Goal: Information Seeking & Learning: Learn about a topic

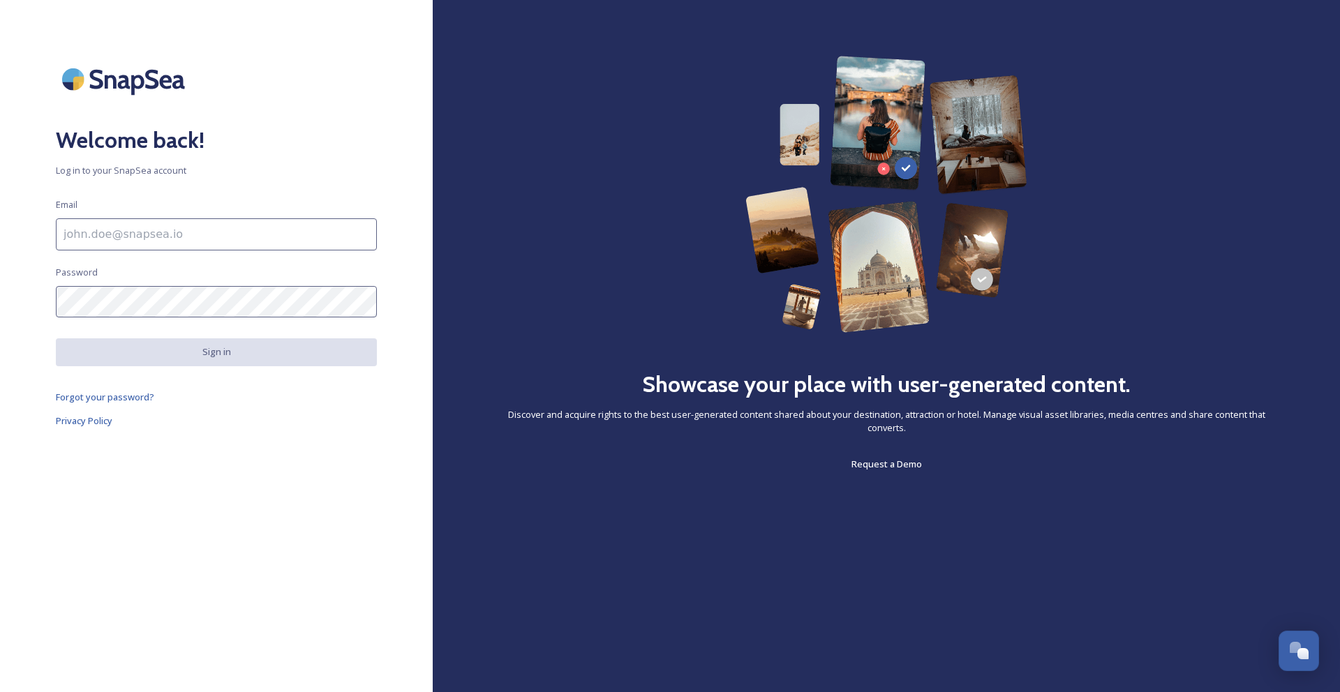
click at [141, 239] on input at bounding box center [216, 234] width 321 height 32
type input "blain@pqbtourism.com"
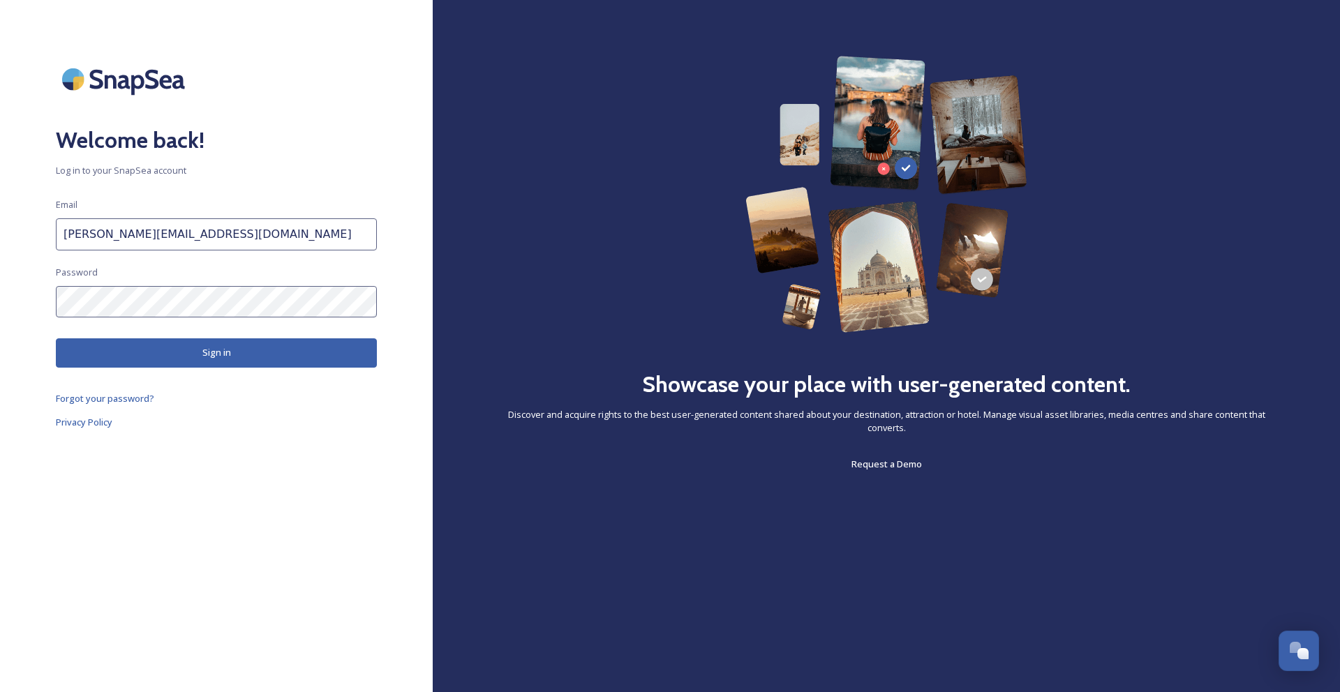
click at [142, 344] on button "Sign in" at bounding box center [216, 353] width 321 height 29
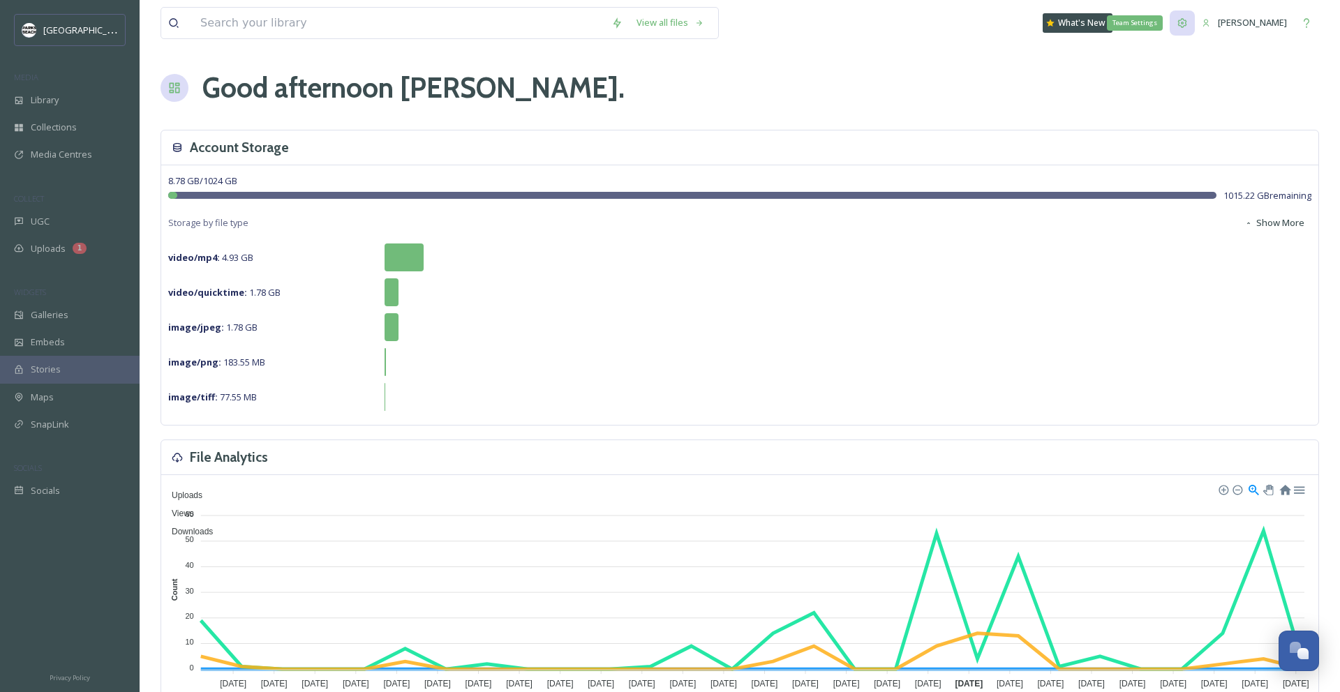
click at [1188, 27] on icon at bounding box center [1182, 22] width 11 height 11
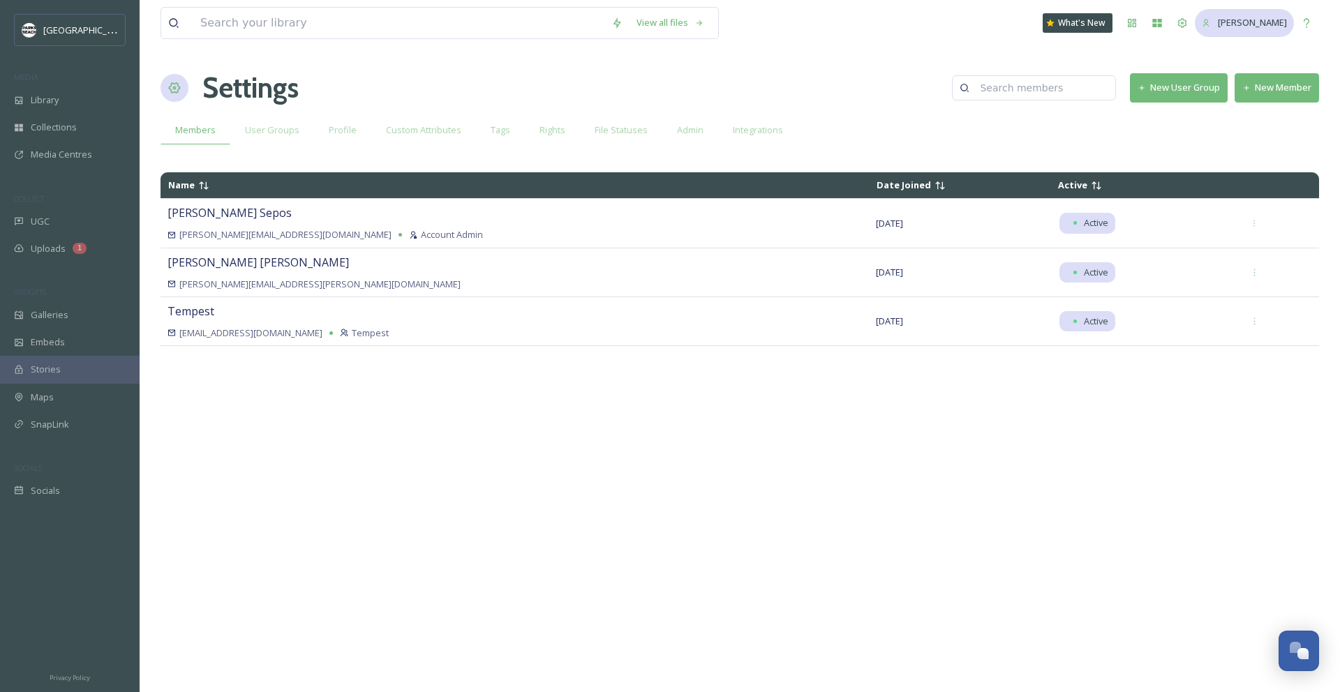
click at [1211, 24] on icon at bounding box center [1206, 23] width 9 height 9
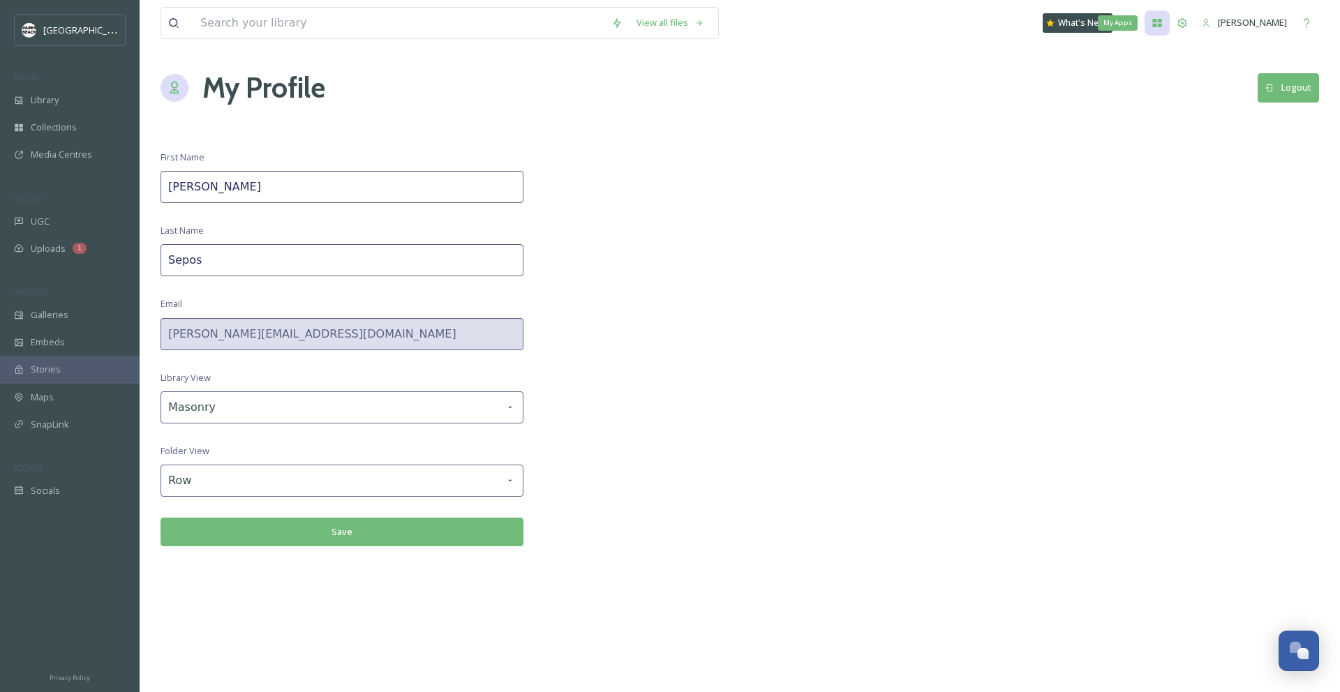
click at [1163, 24] on icon at bounding box center [1157, 22] width 11 height 11
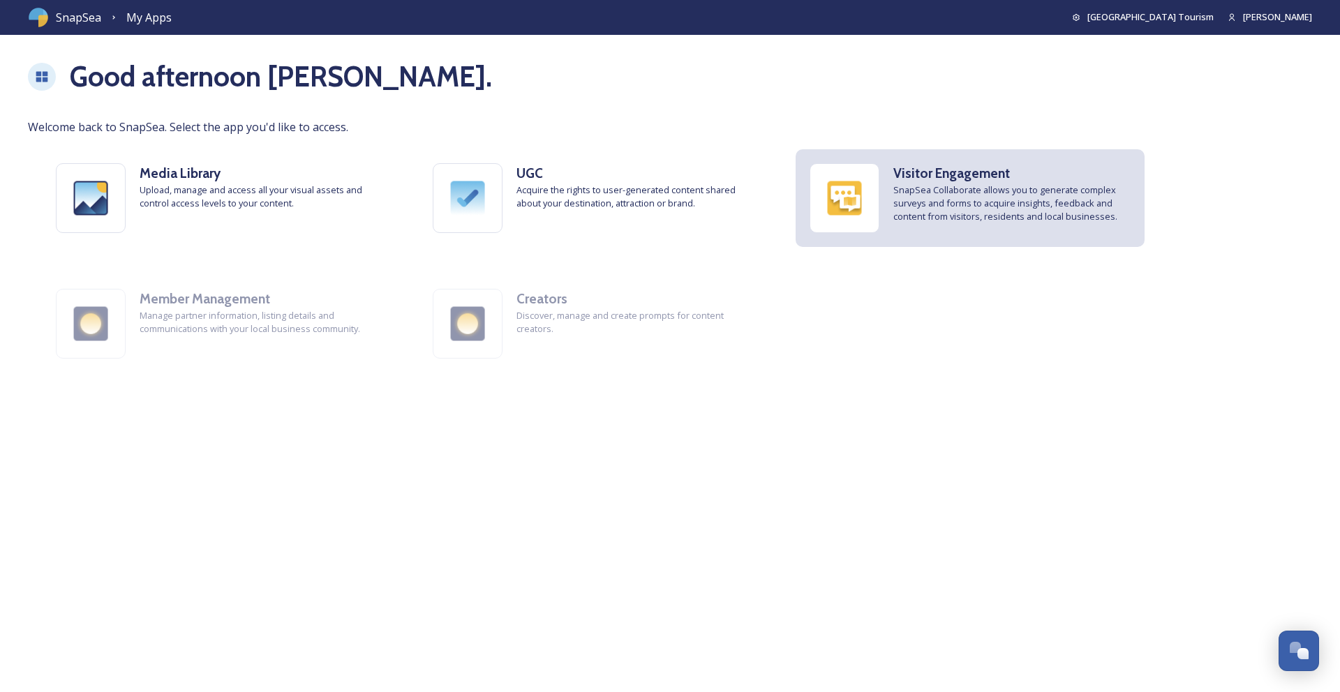
click at [961, 191] on span "SnapSea Collaborate allows you to generate complex surveys and forms to acquire…" at bounding box center [1011, 204] width 237 height 40
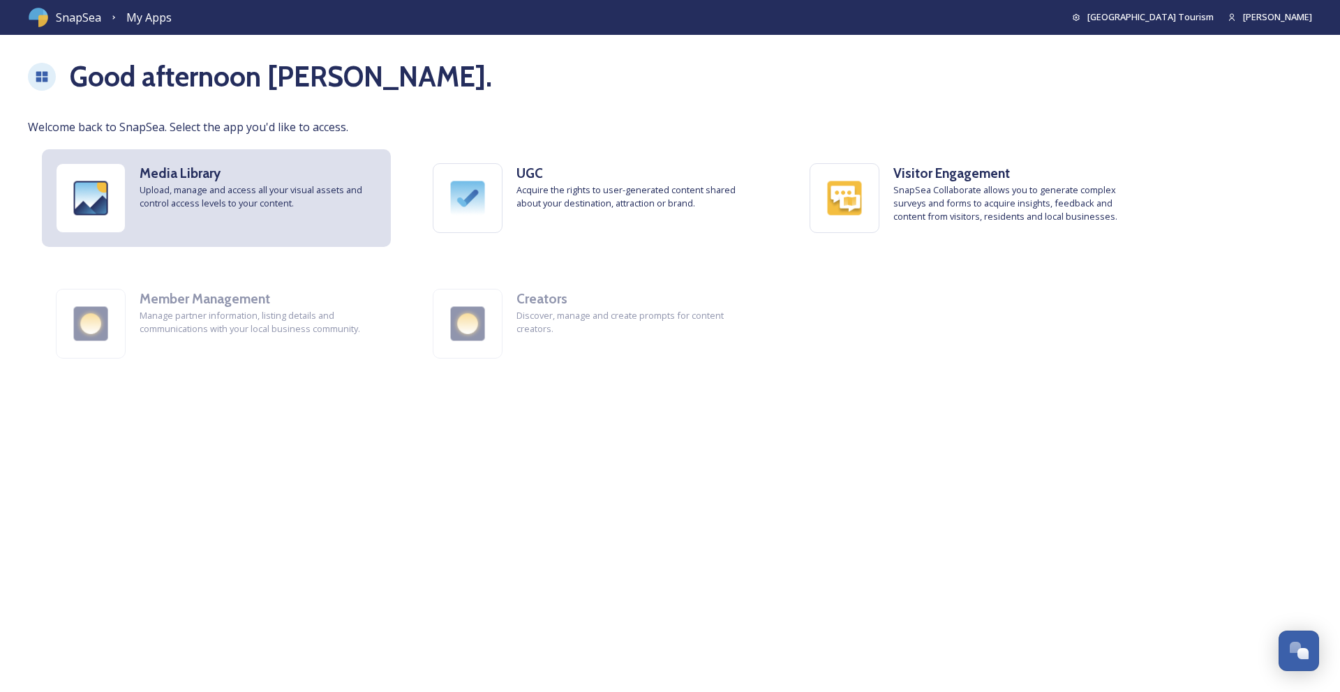
click at [186, 170] on strong "Media Library" at bounding box center [180, 173] width 81 height 17
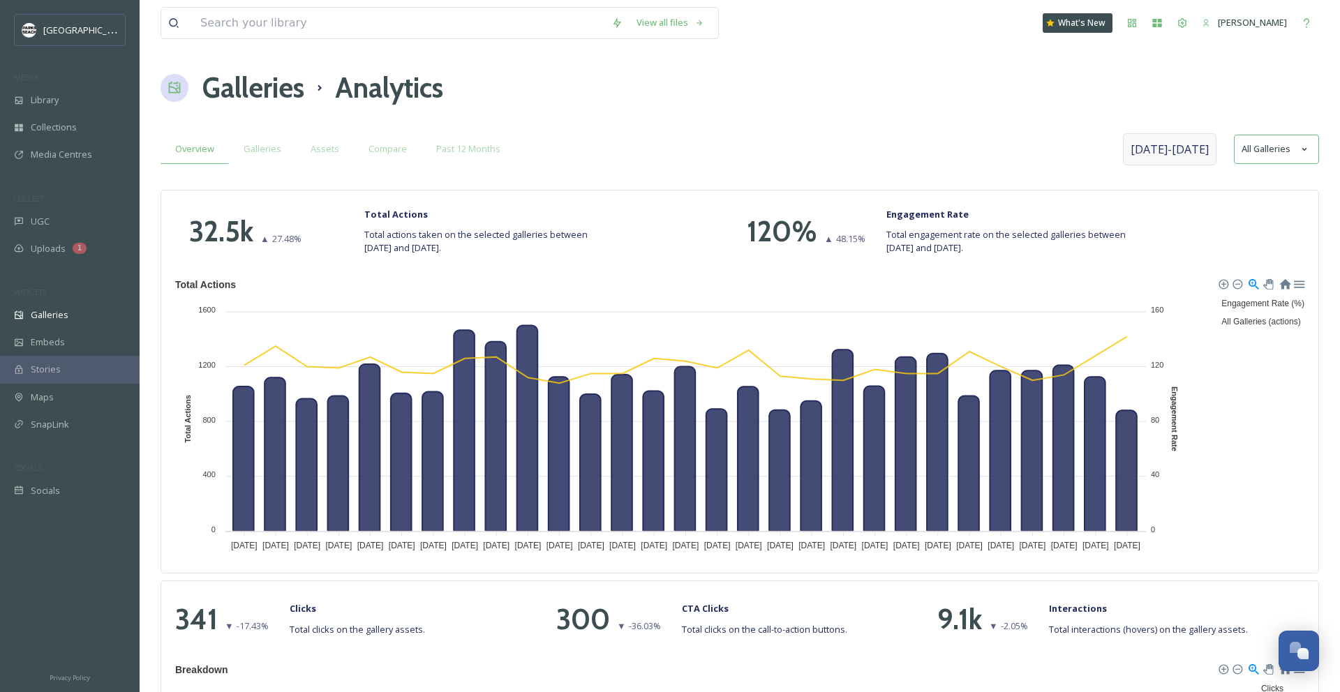
click at [1189, 147] on span "[DATE] - [DATE]" at bounding box center [1170, 149] width 78 height 17
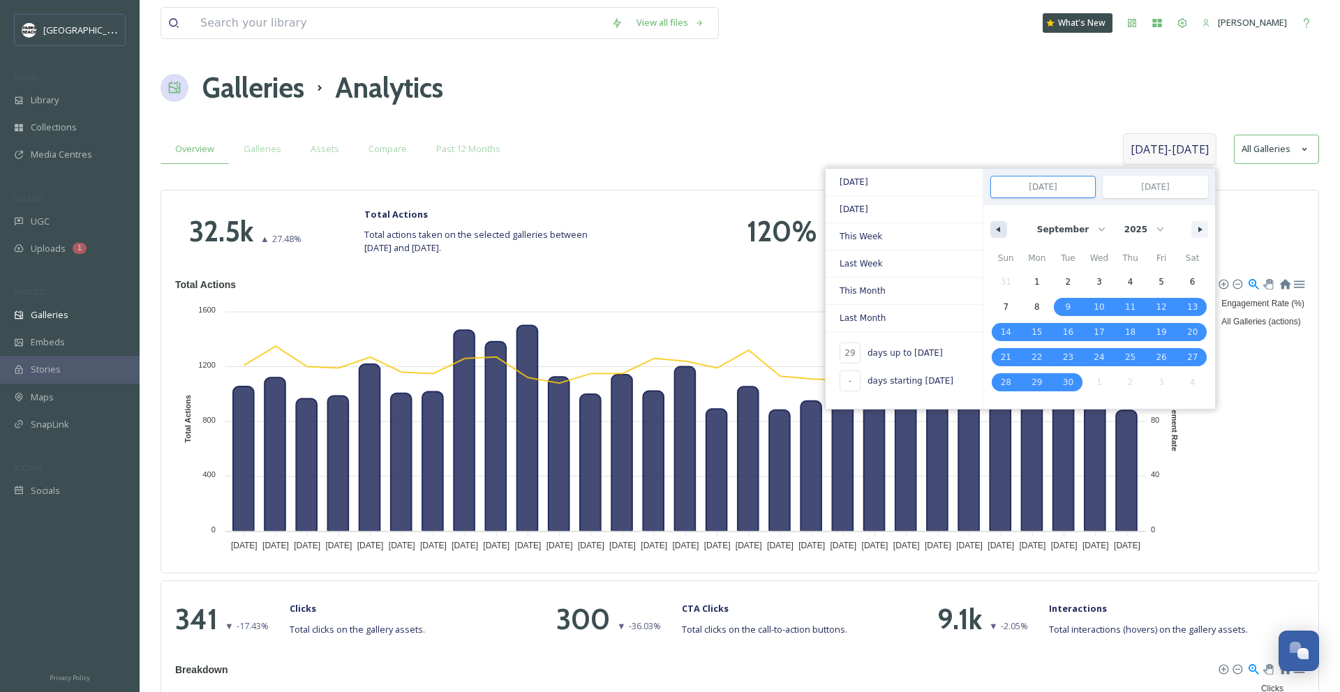
click at [1002, 228] on button "button" at bounding box center [998, 229] width 17 height 17
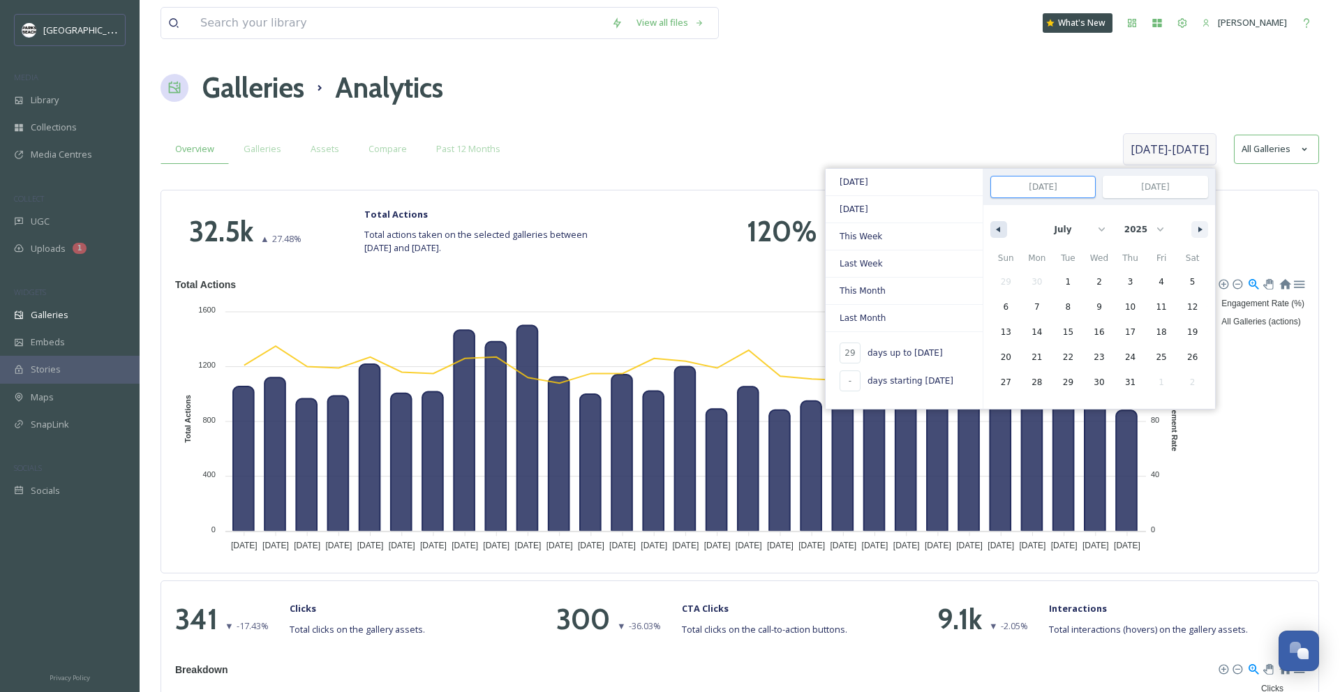
click at [1002, 228] on button "button" at bounding box center [998, 229] width 17 height 17
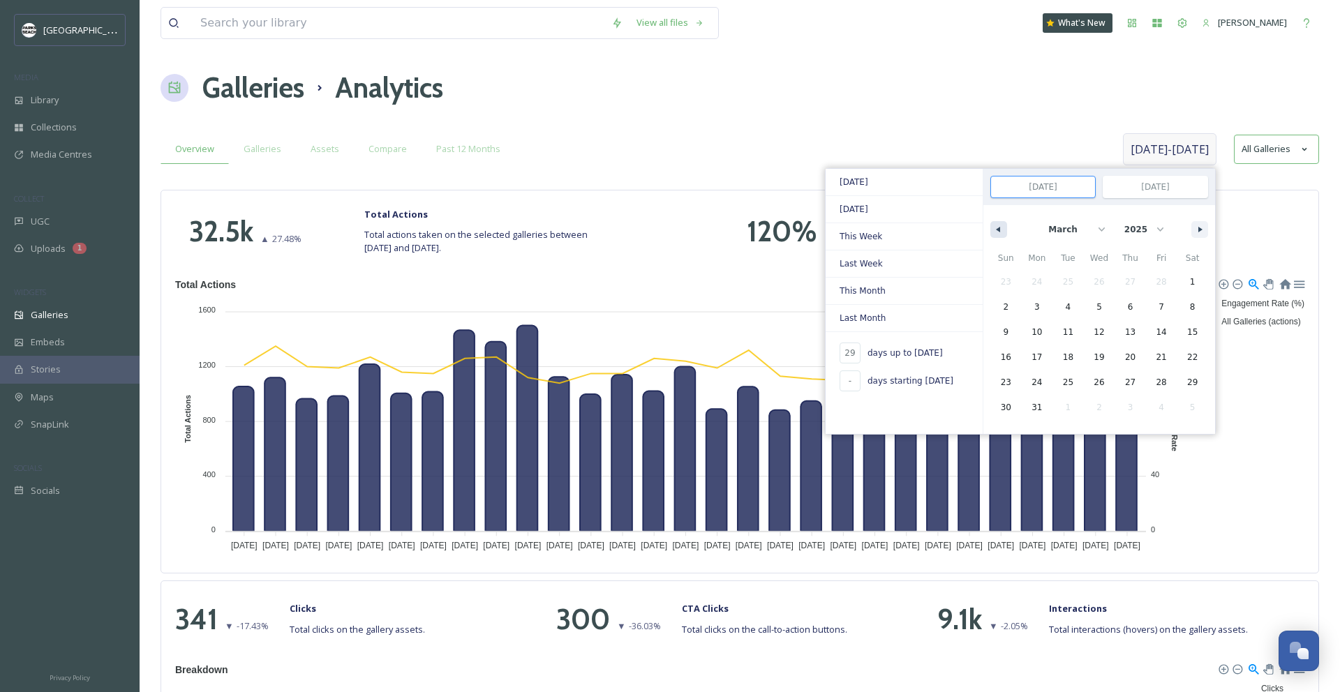
click at [1002, 228] on button "button" at bounding box center [998, 229] width 17 height 17
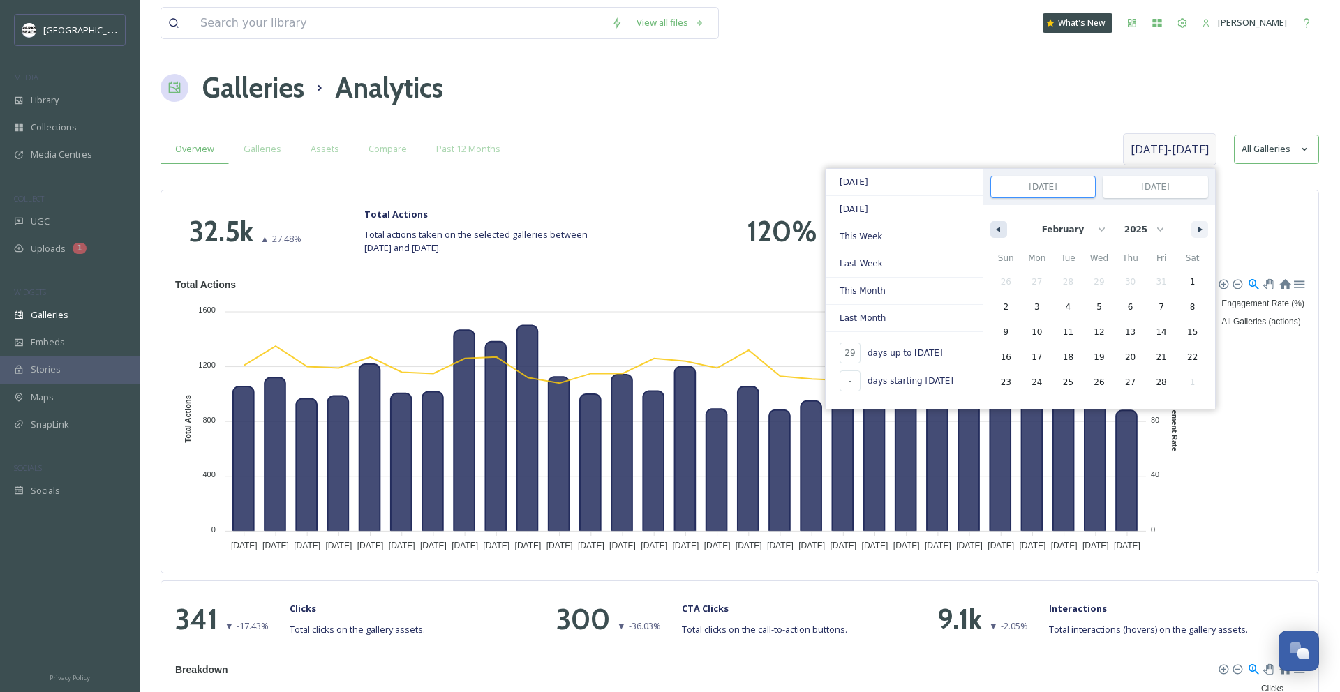
click at [1002, 228] on button "button" at bounding box center [998, 229] width 17 height 17
select select "0"
click at [1105, 281] on span "1" at bounding box center [1099, 282] width 31 height 18
type input "-"
type input "[DATE]"
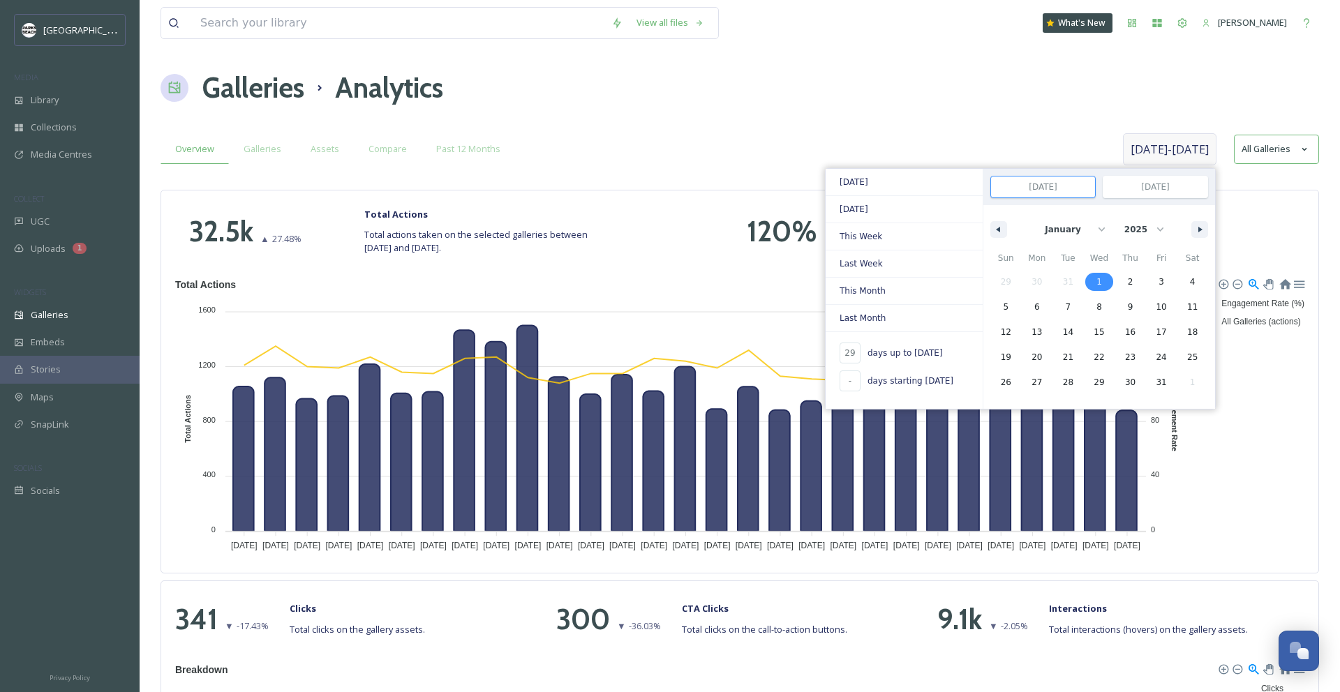
type input "[DATE]"
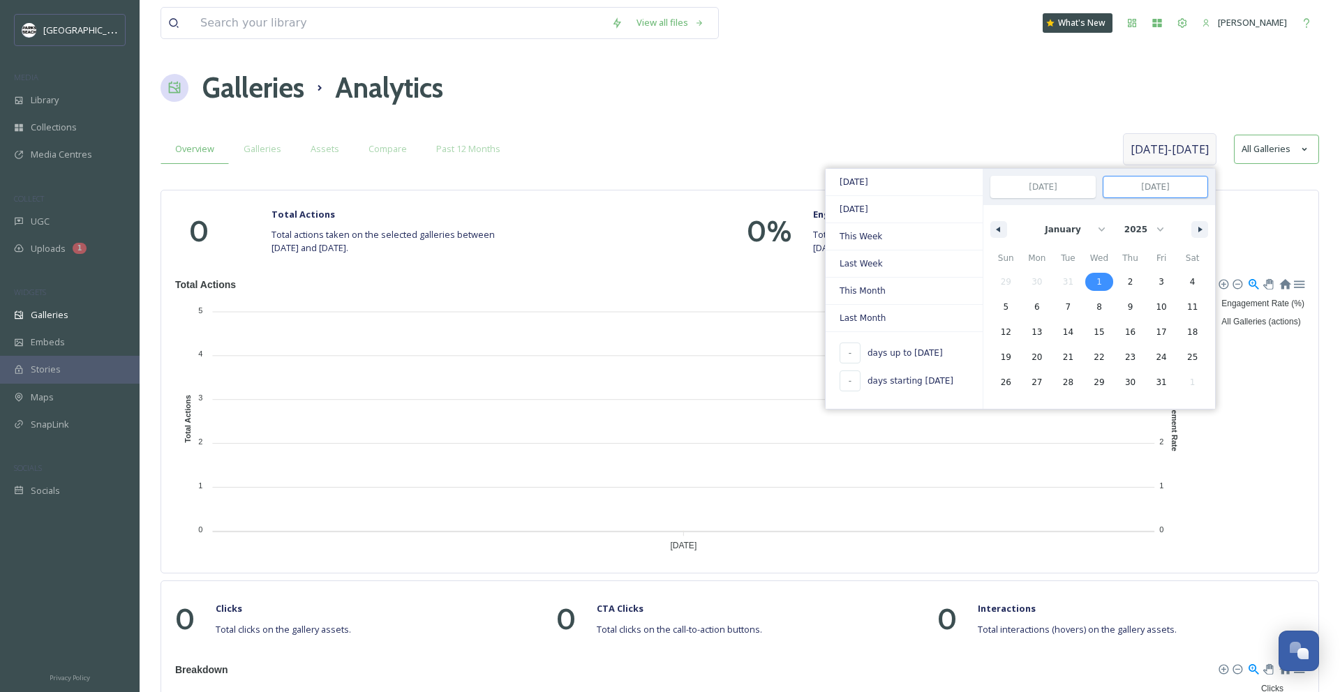
click at [1180, 186] on input "[DATE]" at bounding box center [1155, 187] width 104 height 21
click at [1200, 225] on button "button" at bounding box center [1199, 229] width 17 height 17
click at [1201, 225] on button "button" at bounding box center [1199, 229] width 17 height 17
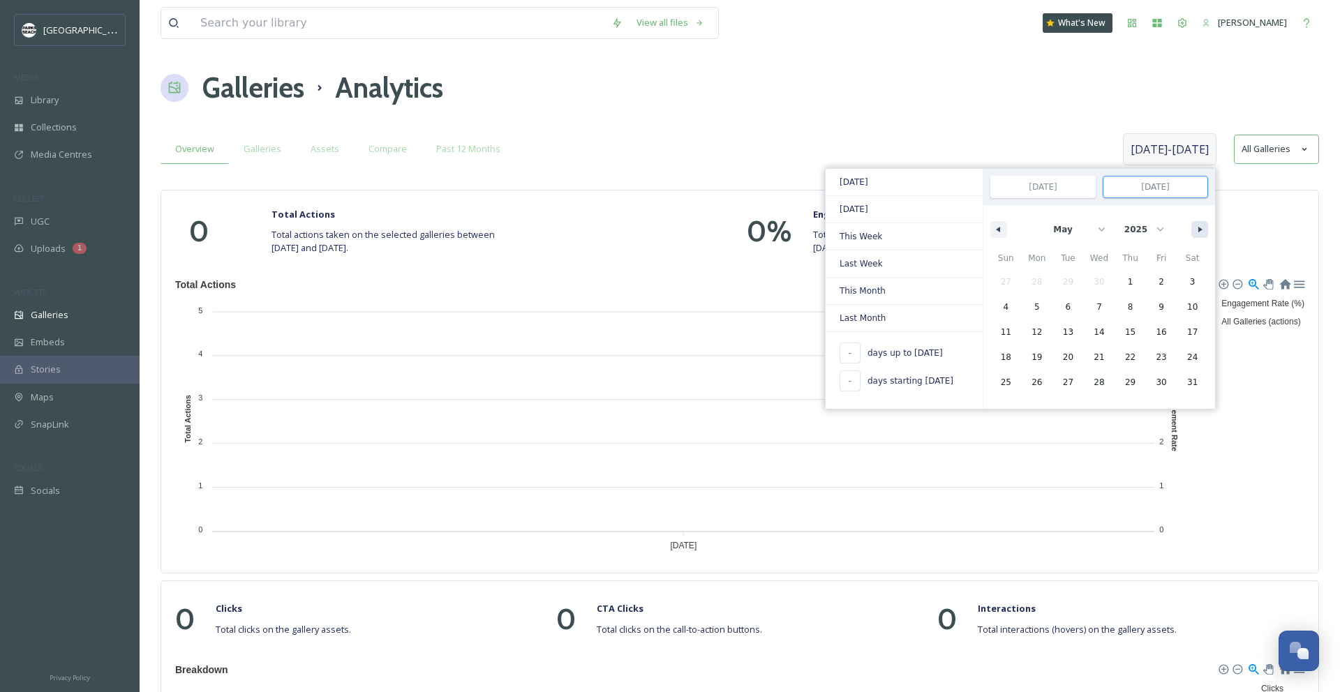
click at [1201, 225] on button "button" at bounding box center [1199, 229] width 17 height 17
select select "8"
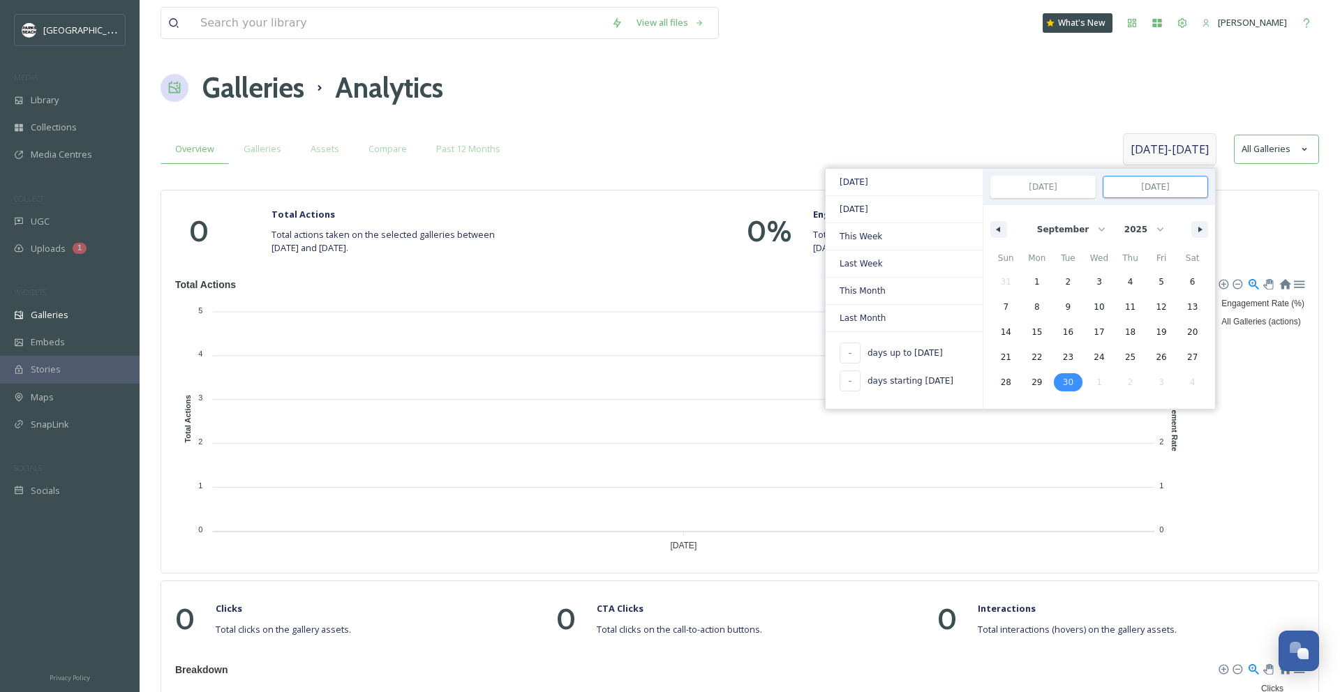
click at [1068, 378] on span "30" at bounding box center [1068, 382] width 10 height 25
type input "[DATE]"
select select "0"
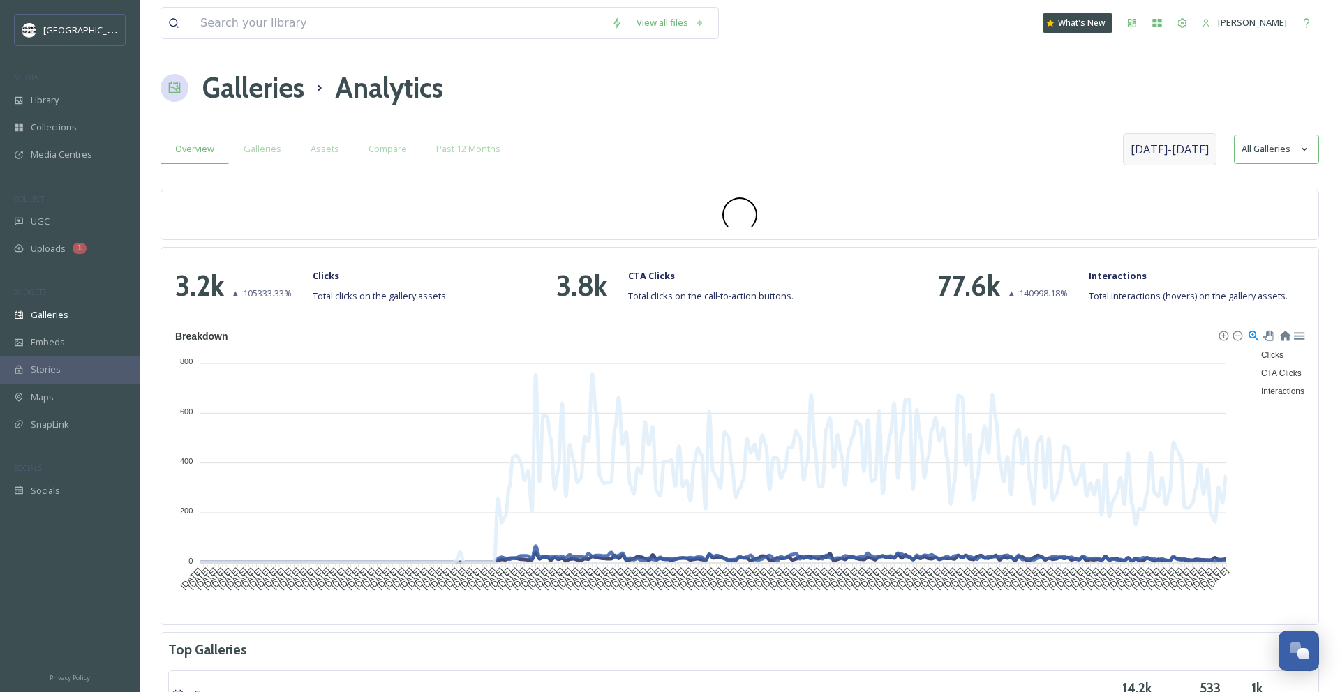
click at [930, 88] on div "Galleries Analytics" at bounding box center [740, 88] width 1159 height 42
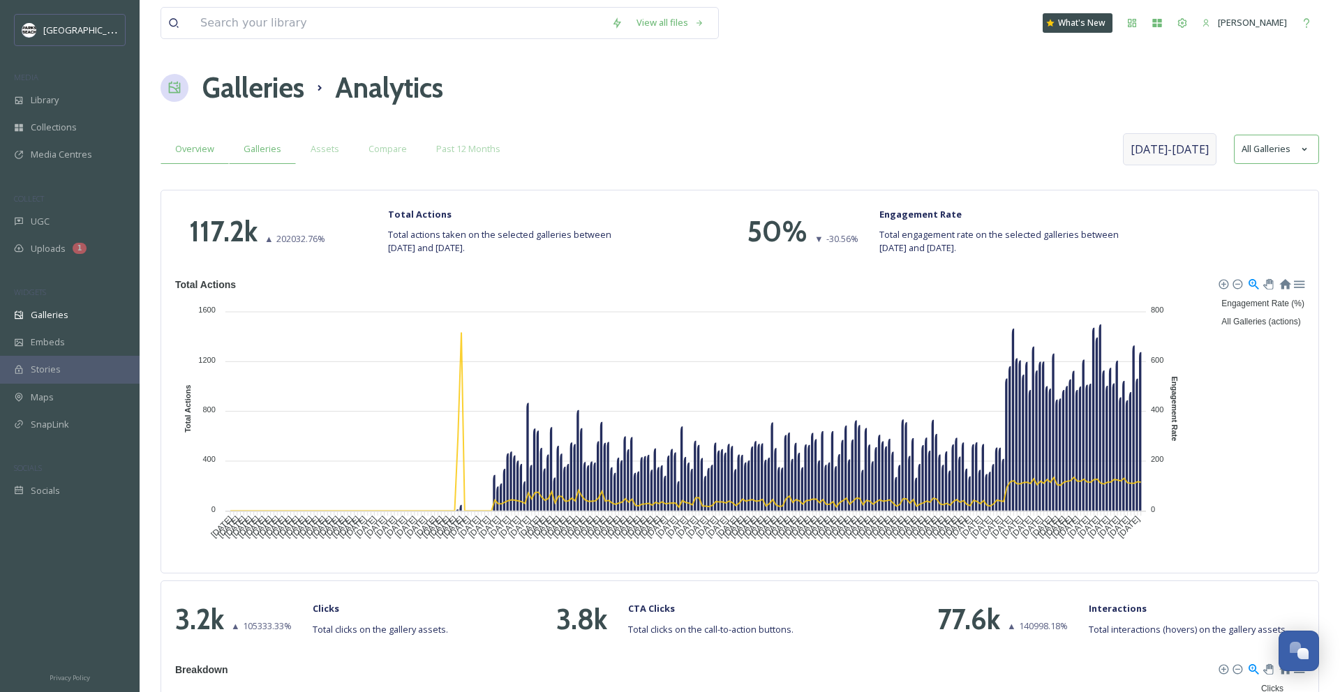
click at [264, 146] on span "Galleries" at bounding box center [263, 148] width 38 height 13
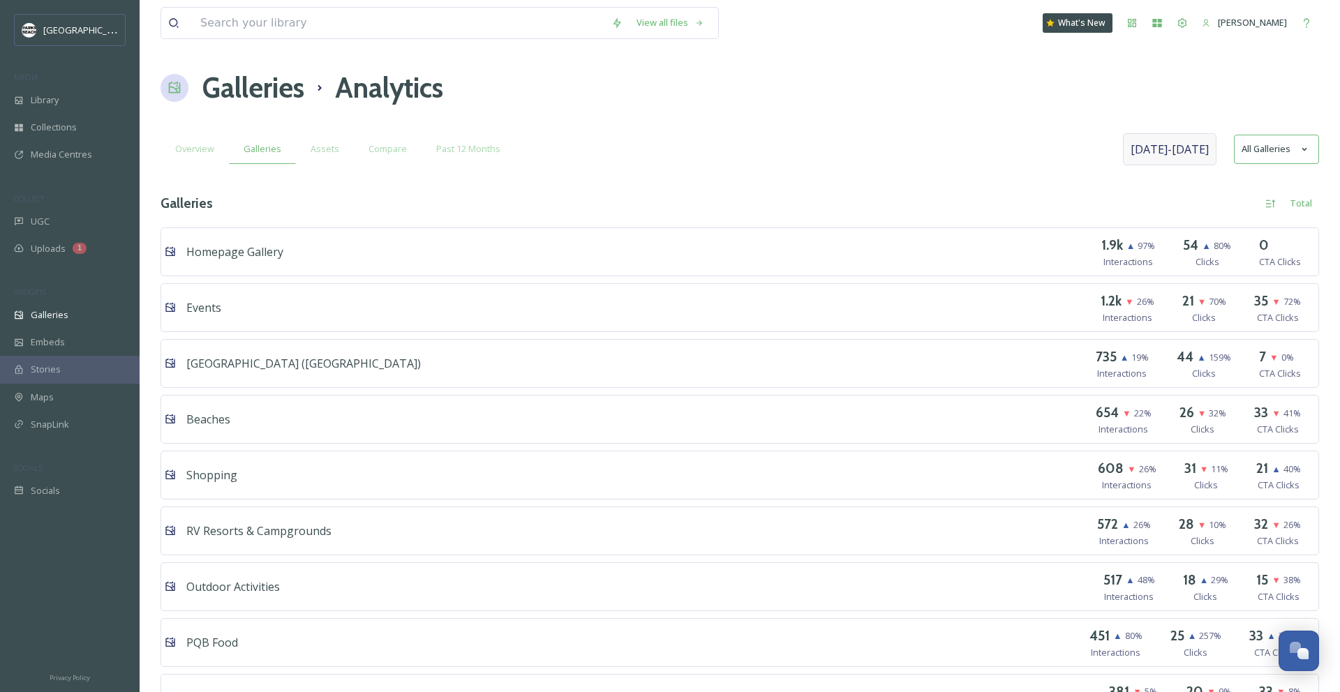
click at [1187, 146] on span "[DATE] - [DATE]" at bounding box center [1170, 149] width 78 height 17
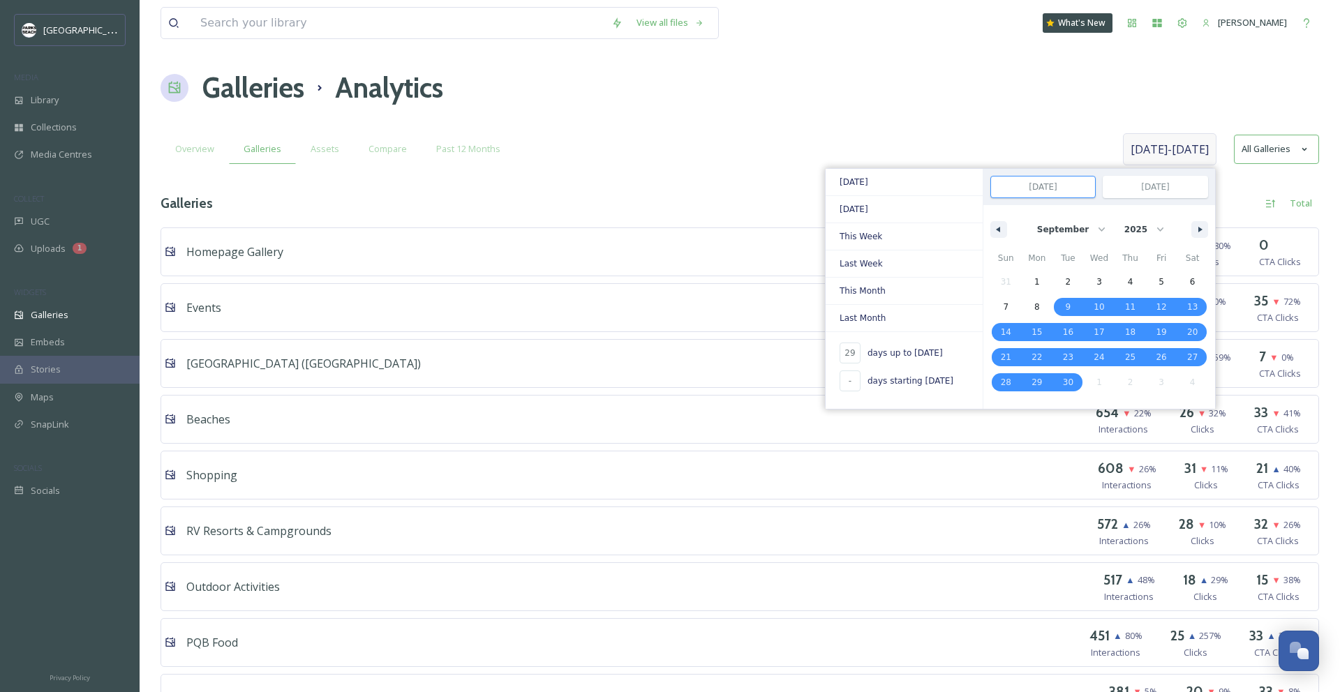
click at [1072, 188] on input "[DATE]" at bounding box center [1043, 187] width 104 height 21
click at [996, 223] on button "button" at bounding box center [998, 229] width 17 height 17
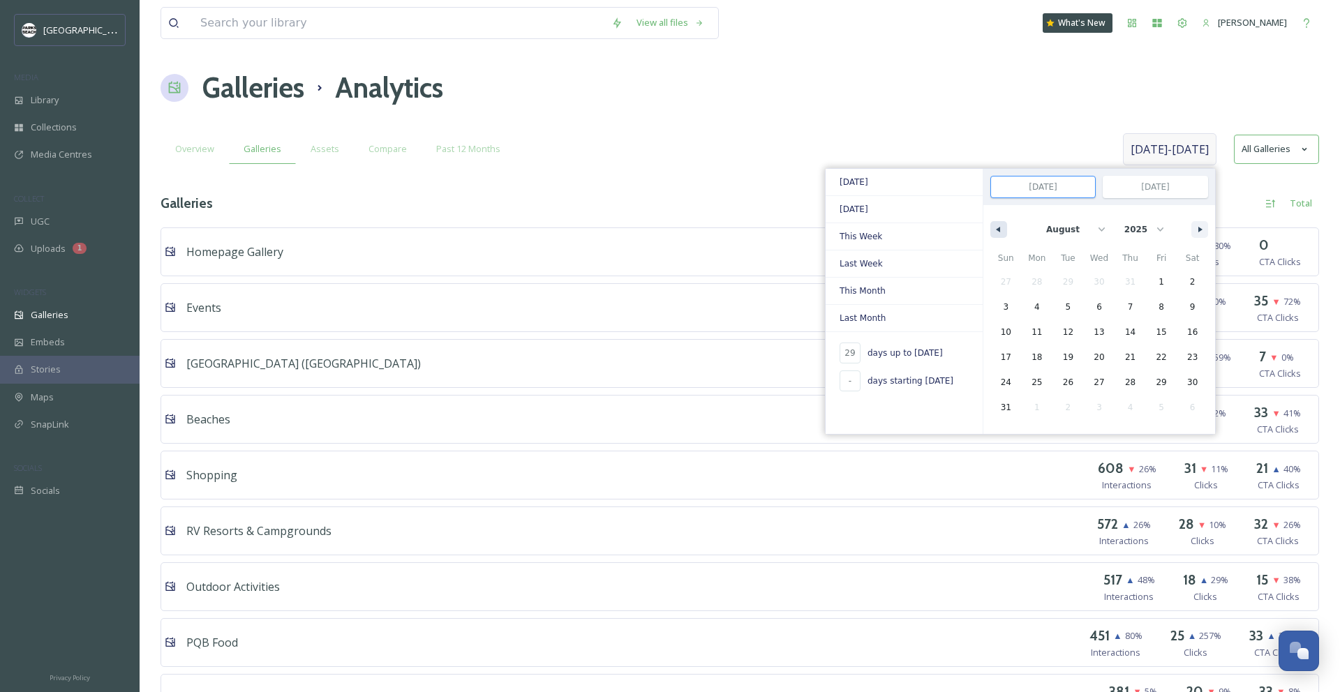
click at [996, 223] on button "button" at bounding box center [998, 229] width 17 height 17
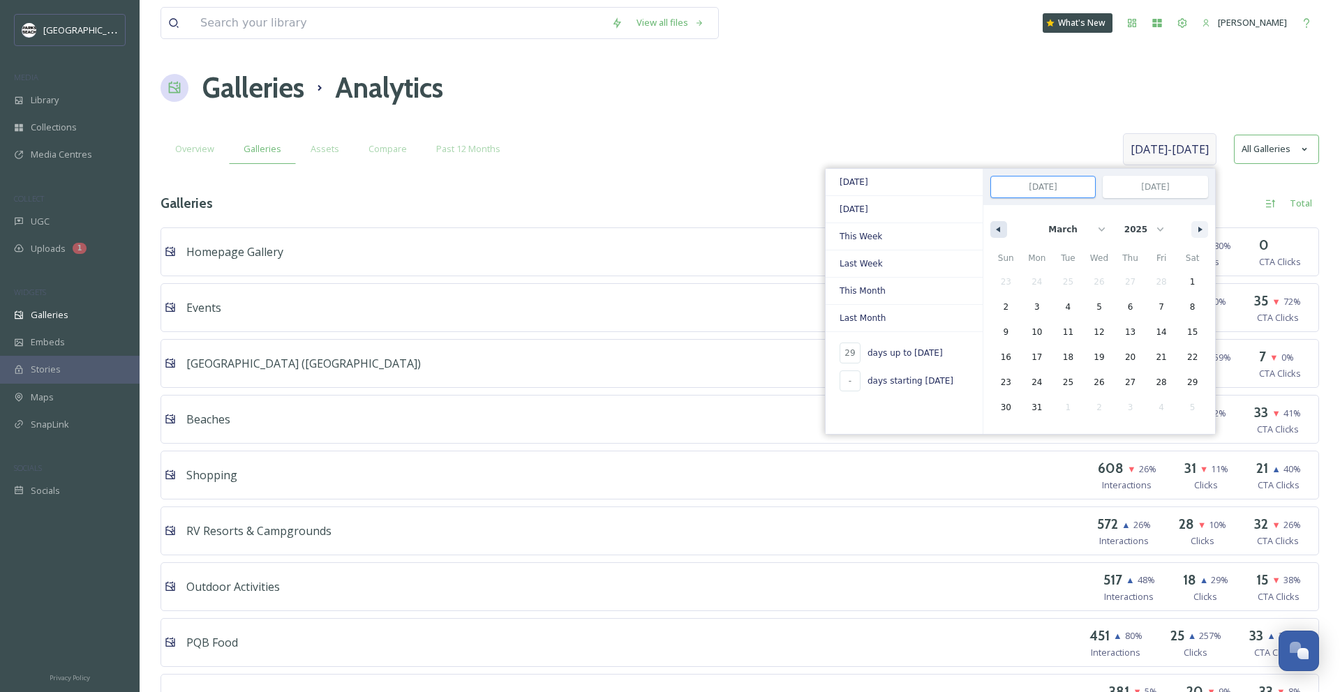
click at [996, 223] on button "button" at bounding box center [998, 229] width 17 height 17
select select "0"
click at [1095, 278] on span "1" at bounding box center [1099, 282] width 31 height 18
type input "-"
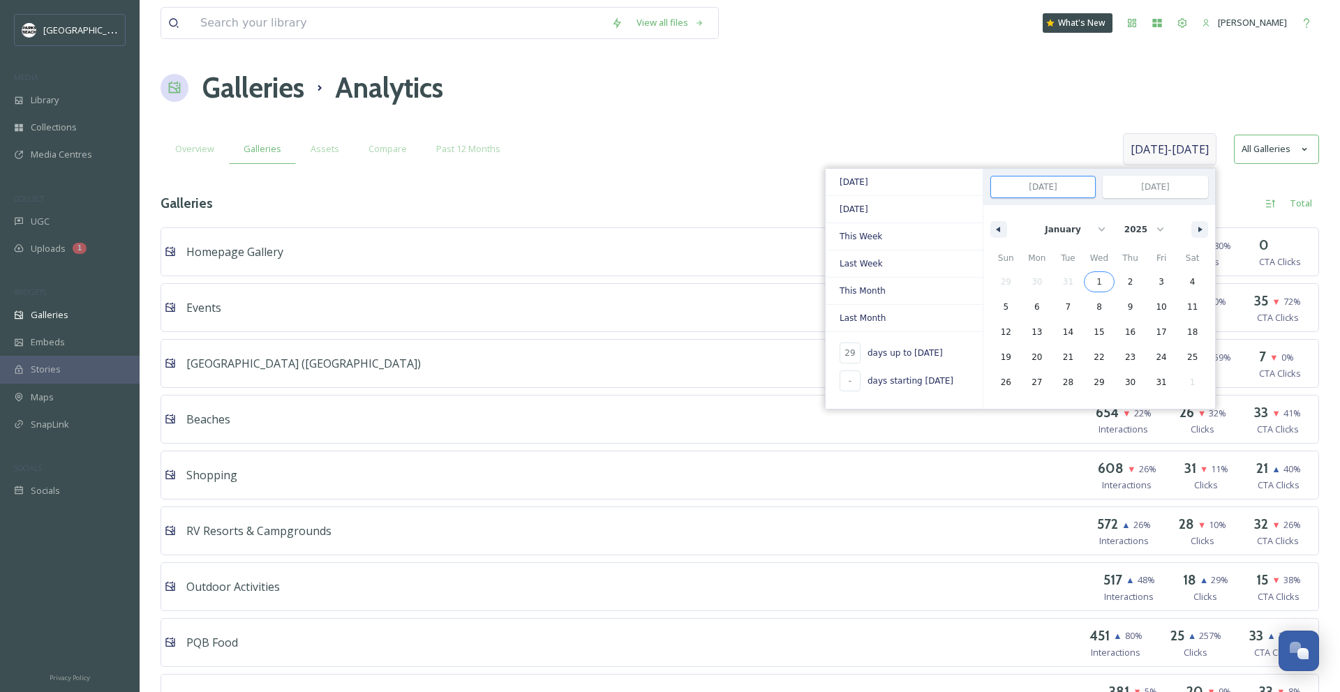
type input "[DATE]"
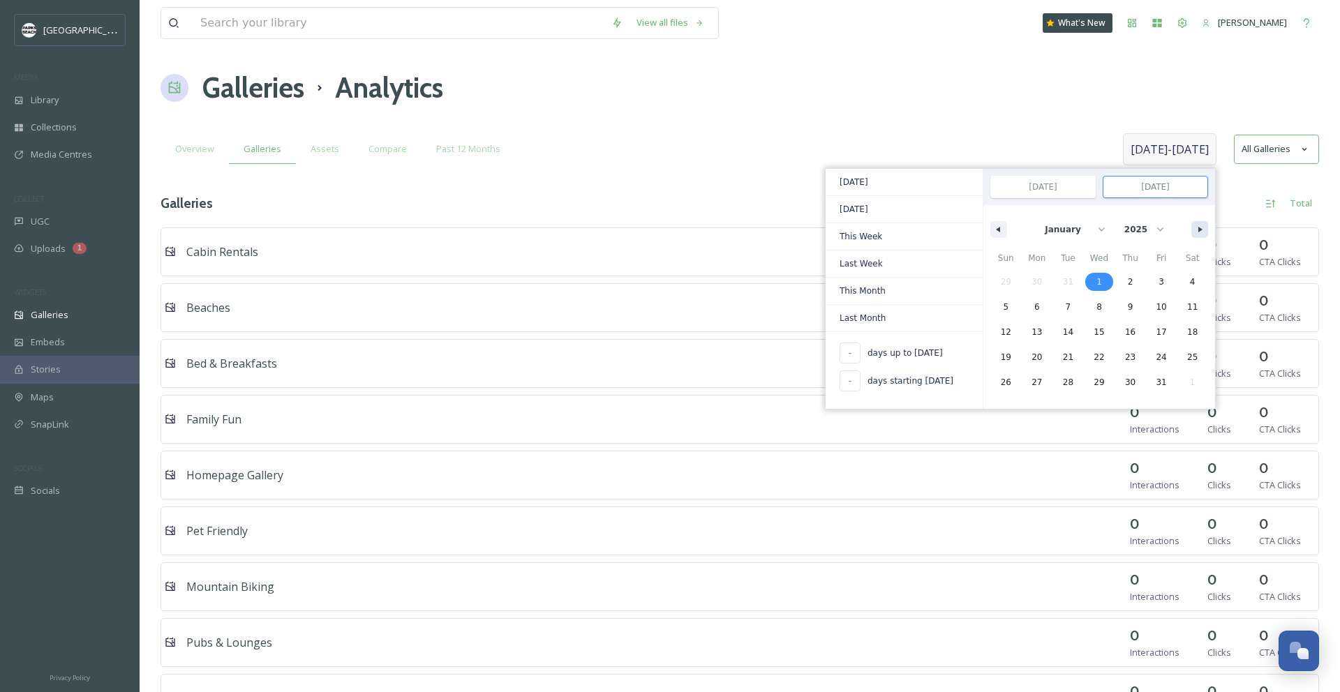
click at [1201, 228] on icon "button" at bounding box center [1201, 230] width 7 height 6
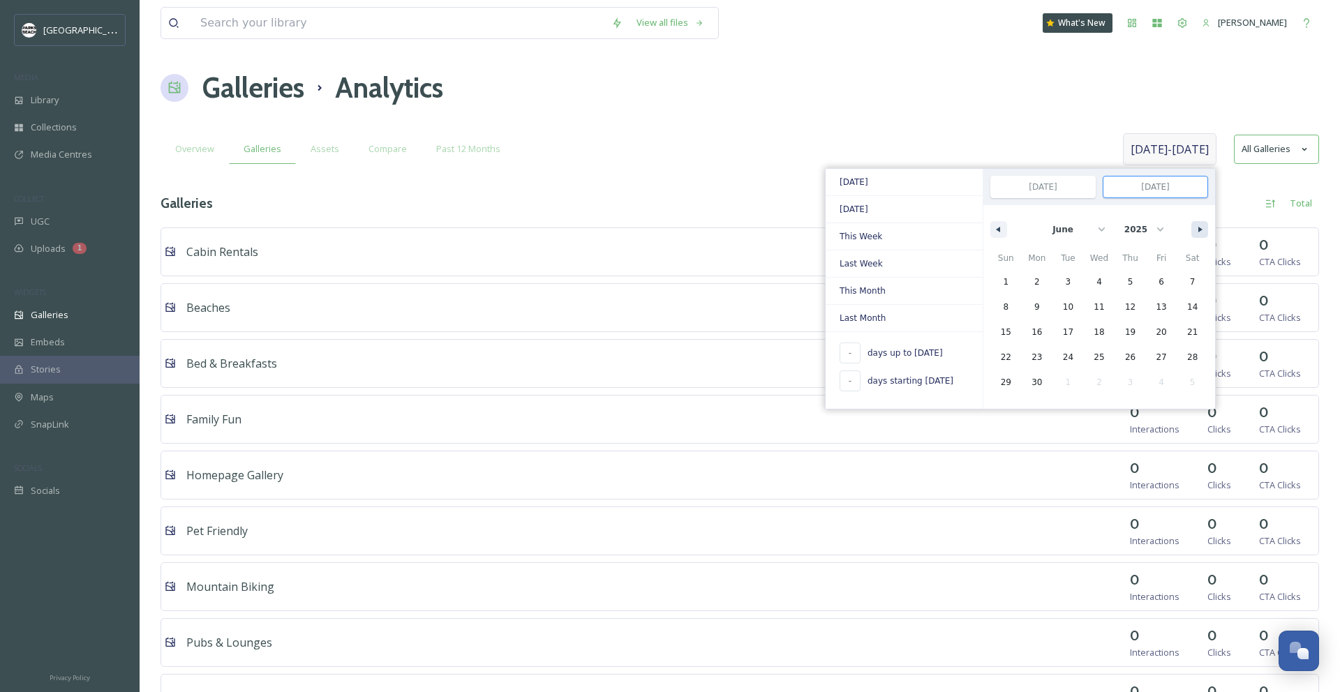
click at [1201, 228] on icon "button" at bounding box center [1201, 230] width 7 height 6
select select "8"
click at [1070, 385] on span "30" at bounding box center [1068, 382] width 10 height 25
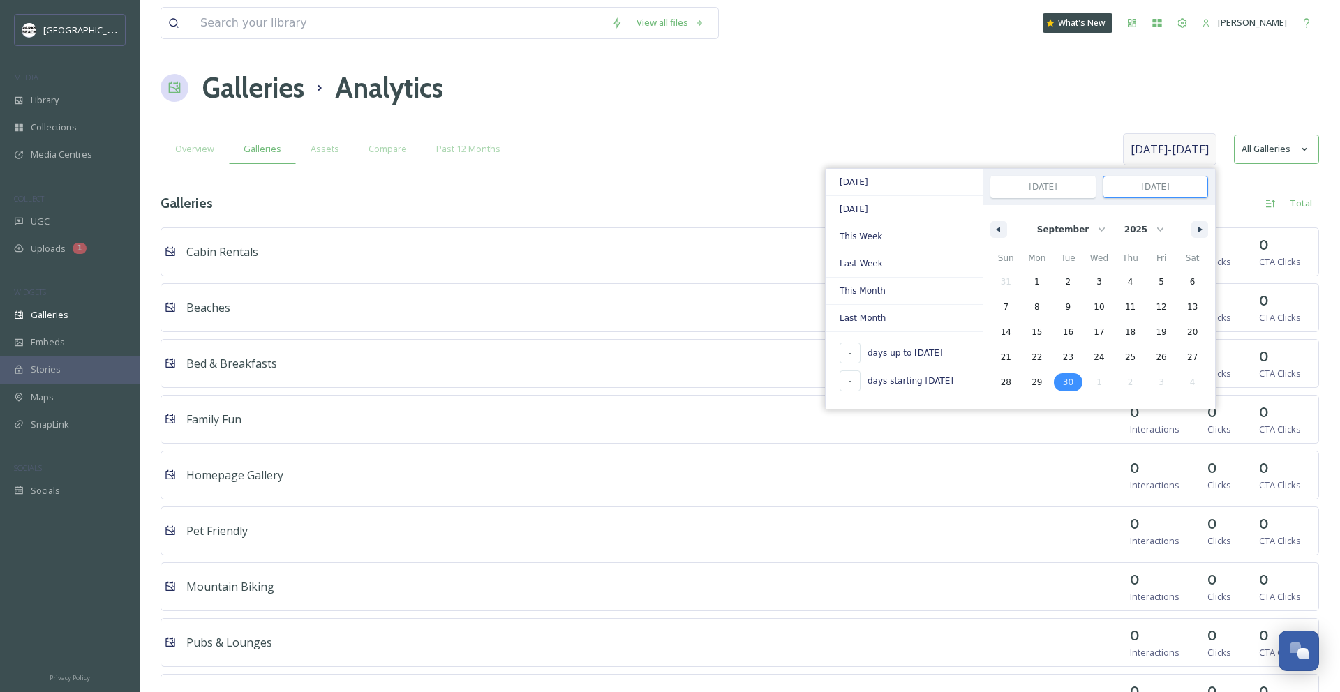
type input "[DATE]"
select select "0"
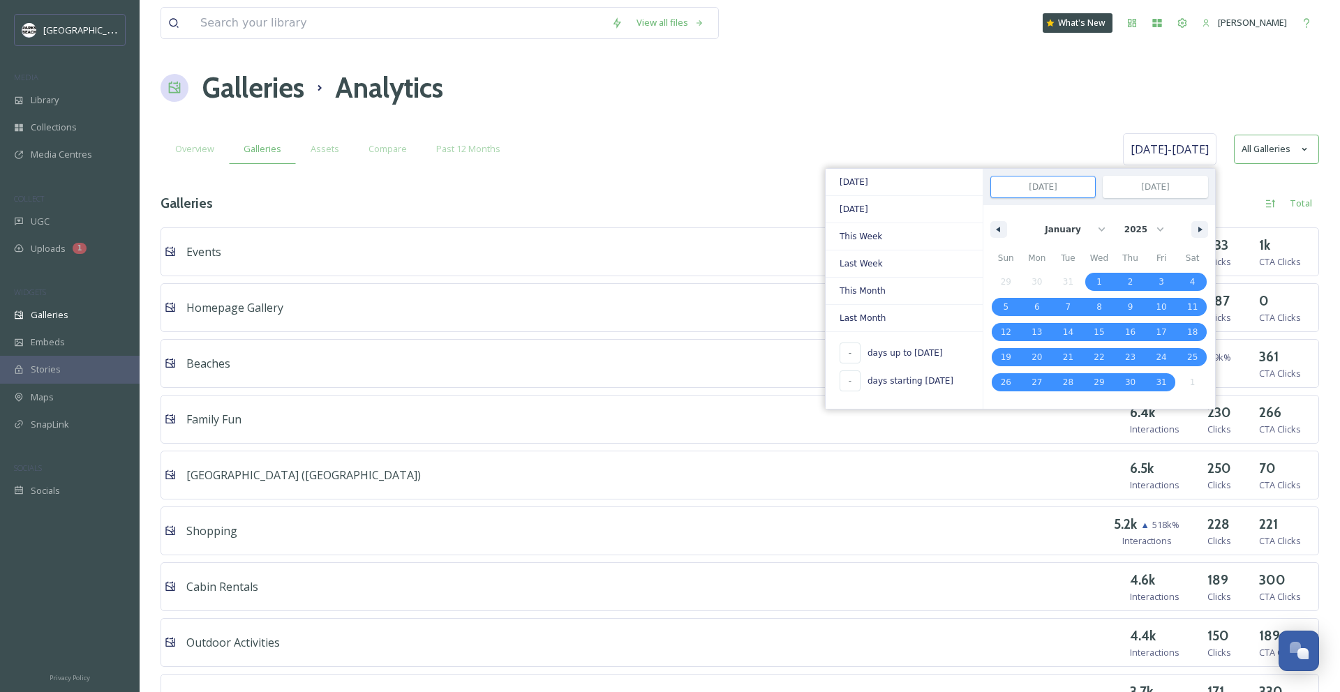
click at [807, 122] on div "View all files What's New [PERSON_NAME] Galleries Analytics Overview Galleries …" at bounding box center [740, 689] width 1201 height 1379
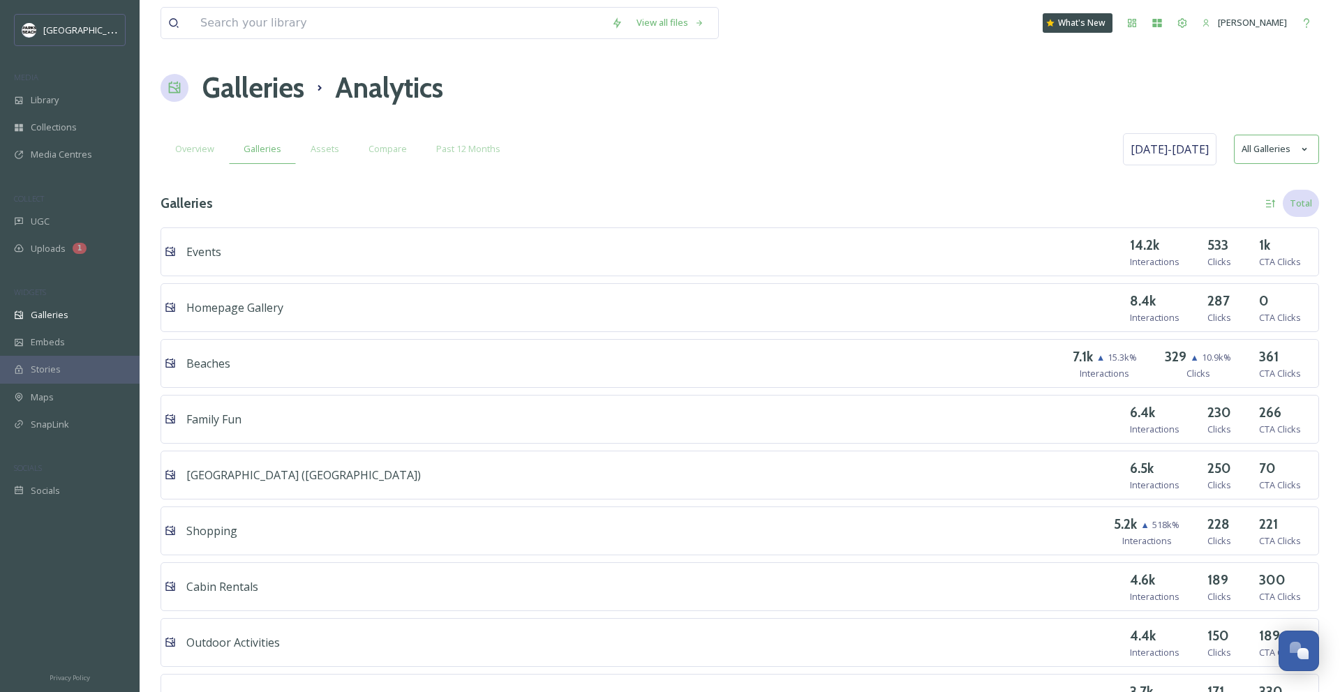
click at [1291, 200] on div "Total" at bounding box center [1301, 203] width 36 height 27
click at [1276, 230] on span "Total" at bounding box center [1272, 234] width 20 height 13
click at [311, 148] on span "Assets" at bounding box center [325, 148] width 29 height 13
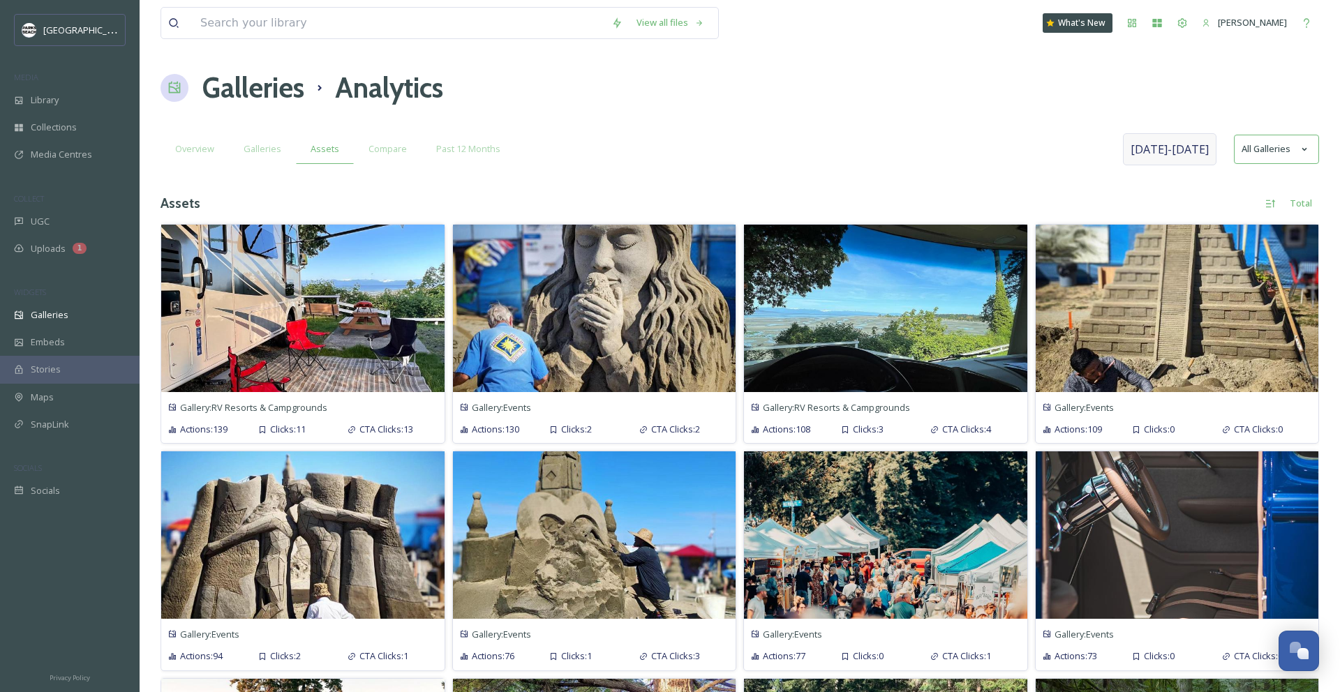
click at [1175, 154] on span "[DATE] - [DATE]" at bounding box center [1170, 149] width 78 height 17
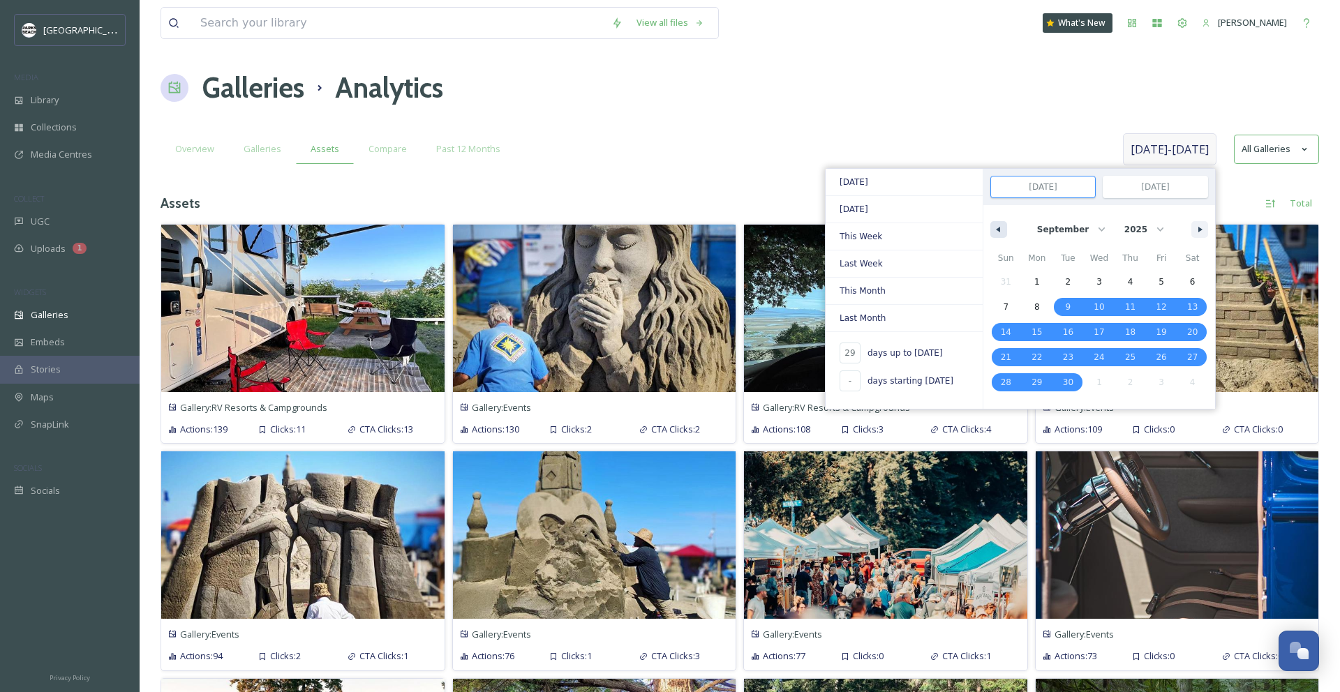
click at [997, 228] on icon "button" at bounding box center [996, 230] width 7 height 6
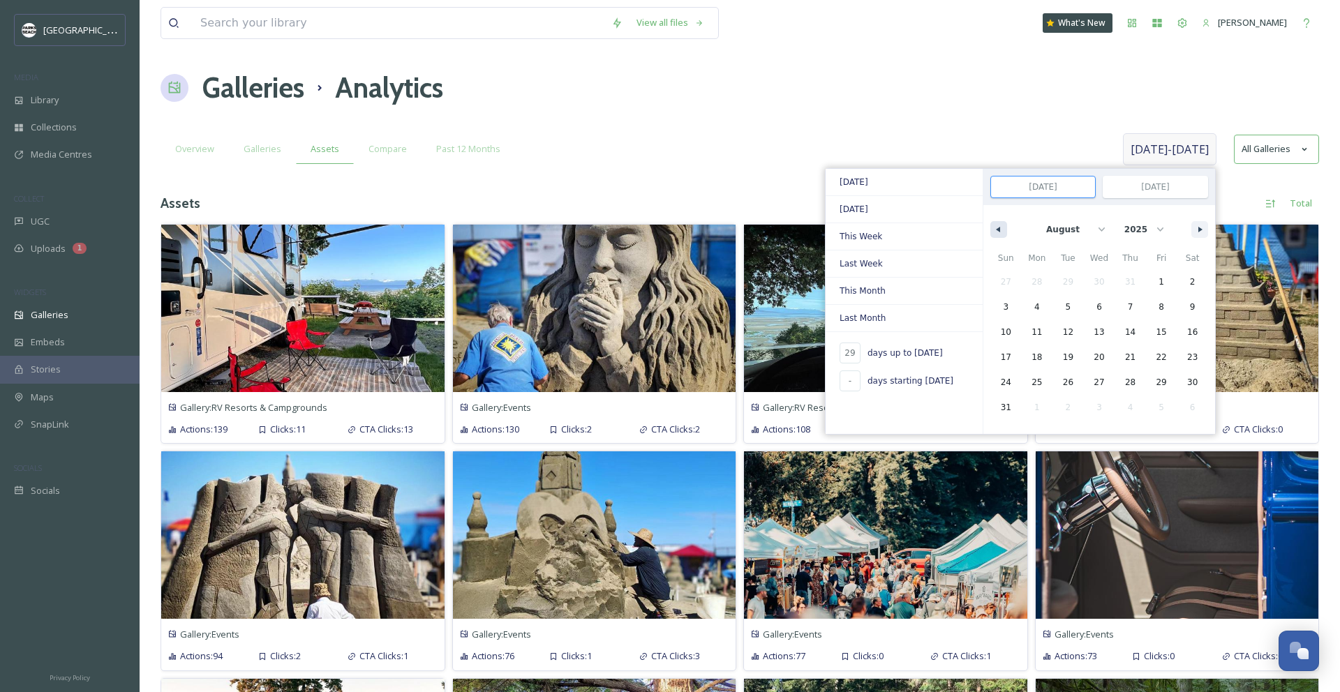
click at [997, 228] on icon "button" at bounding box center [996, 230] width 7 height 6
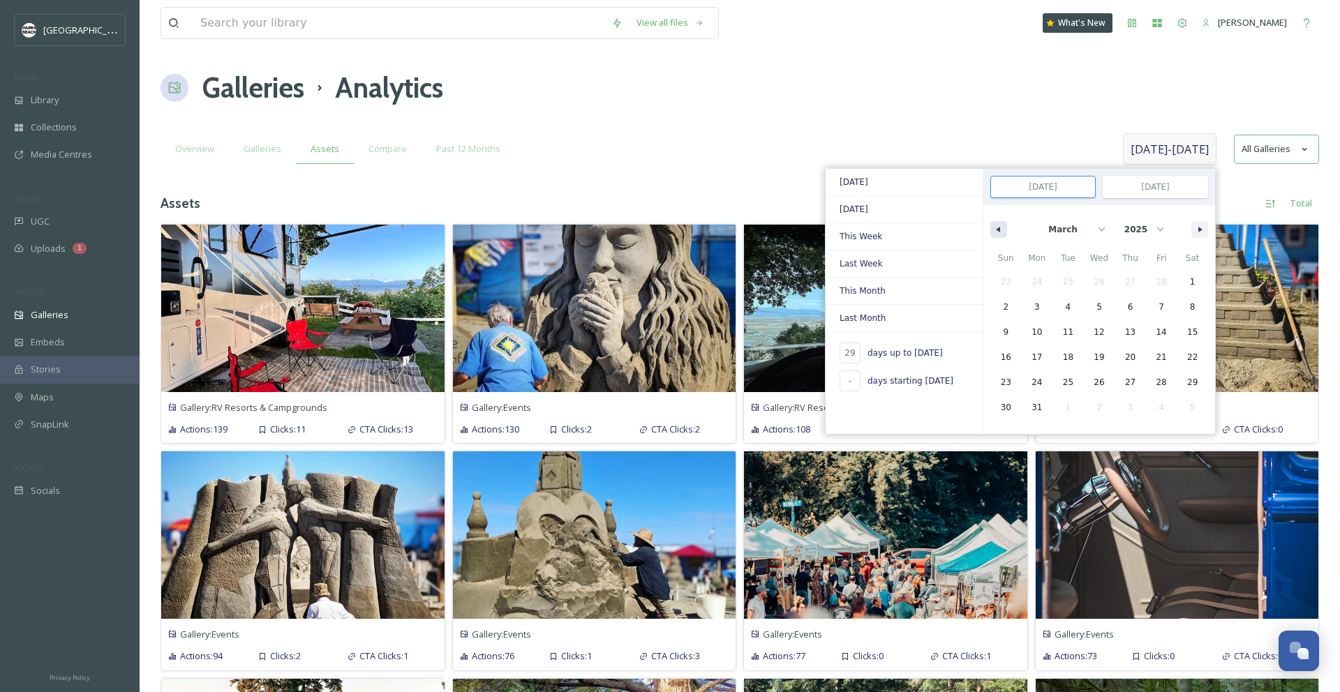
click at [997, 228] on icon "button" at bounding box center [996, 230] width 7 height 6
select select "0"
click at [1089, 282] on span "1" at bounding box center [1099, 282] width 31 height 18
type input "-"
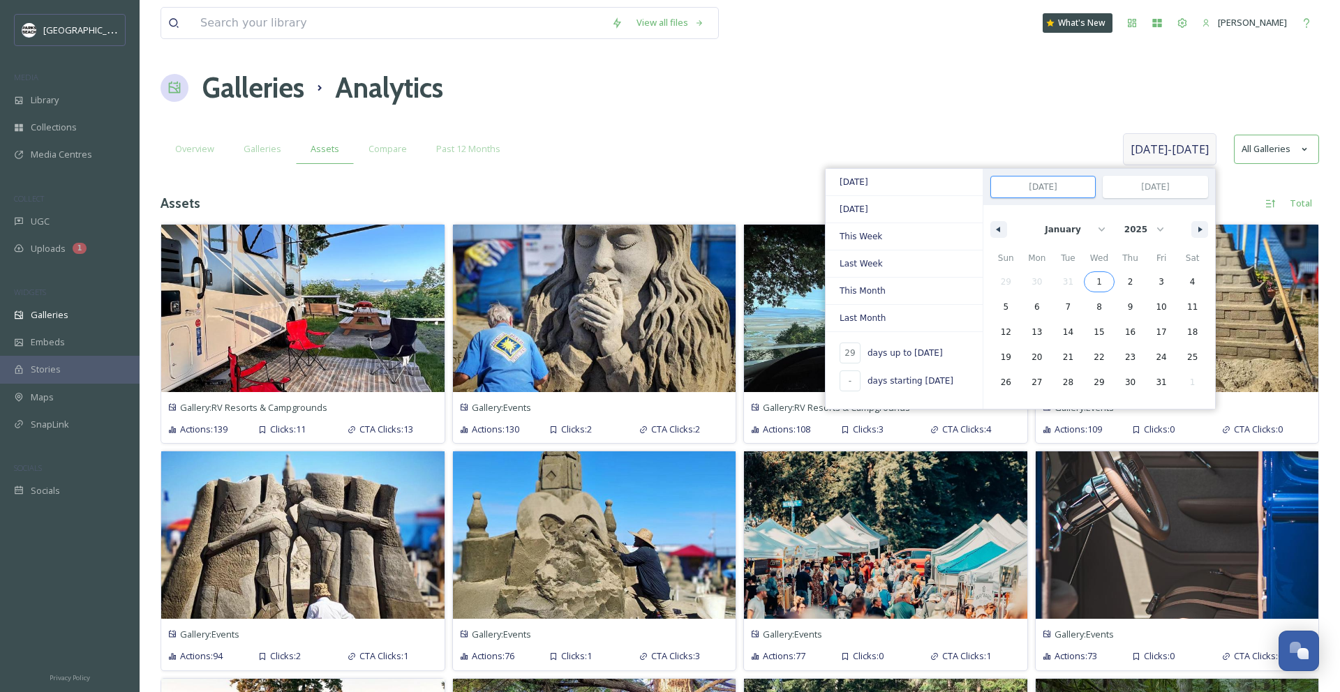
type input "[DATE]"
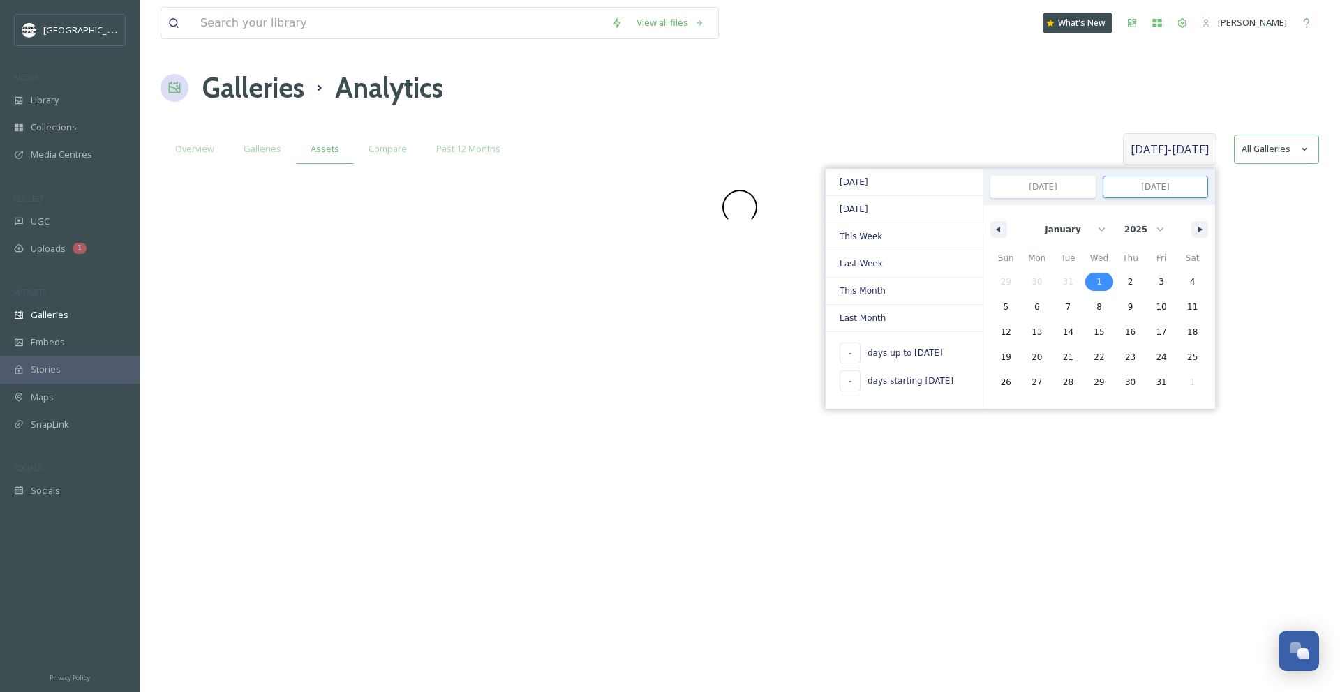
click at [1148, 186] on input "[DATE]" at bounding box center [1155, 187] width 104 height 21
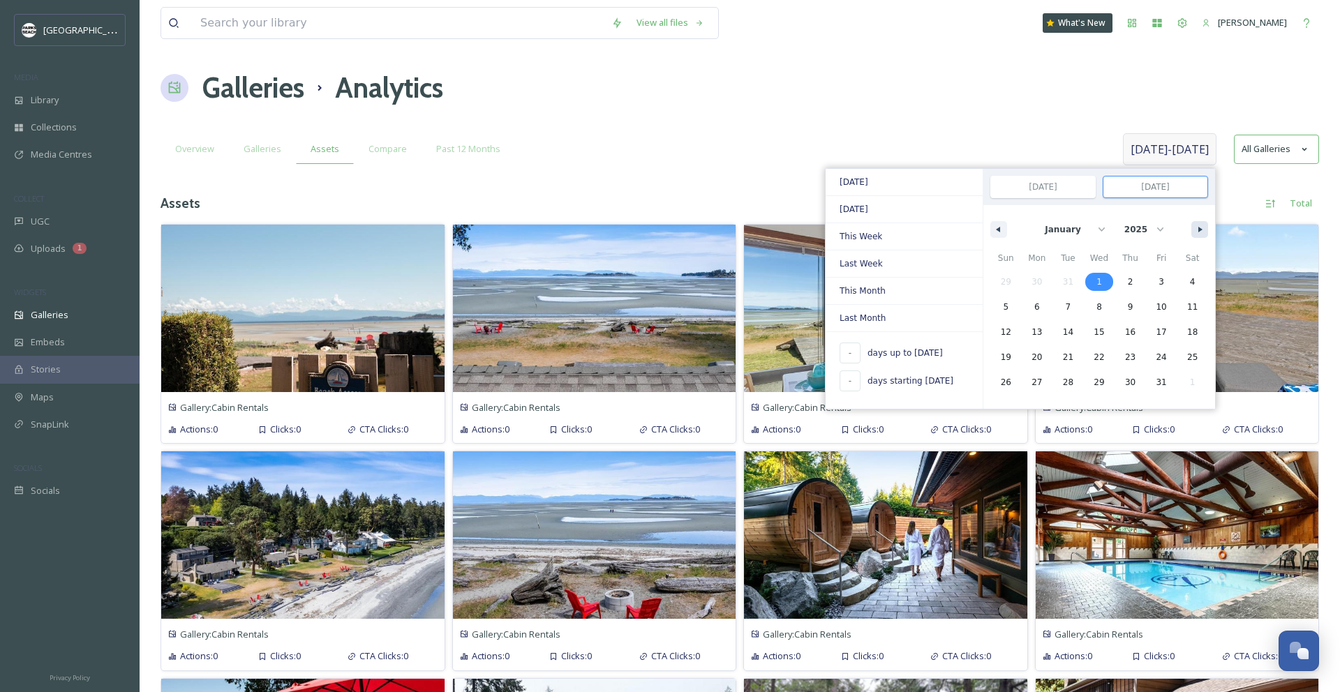
click at [1200, 232] on icon "button" at bounding box center [1201, 230] width 7 height 6
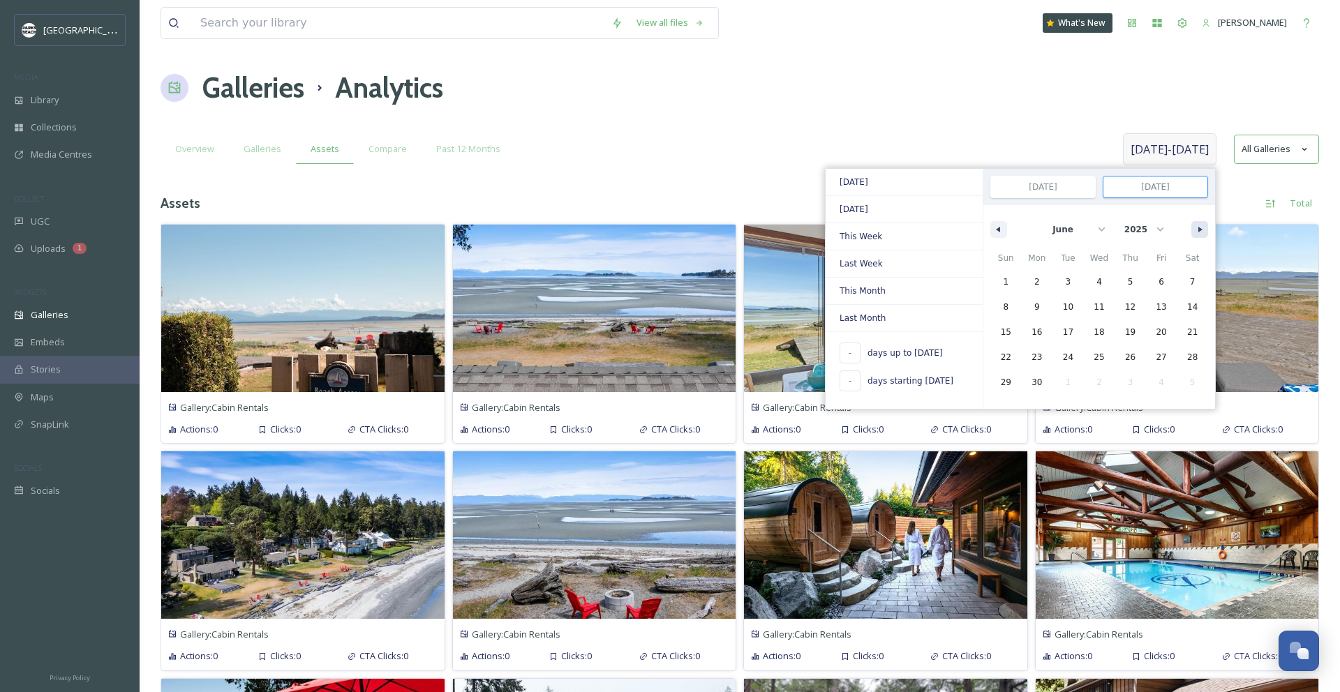
click at [1200, 232] on icon "button" at bounding box center [1201, 230] width 7 height 6
select select "8"
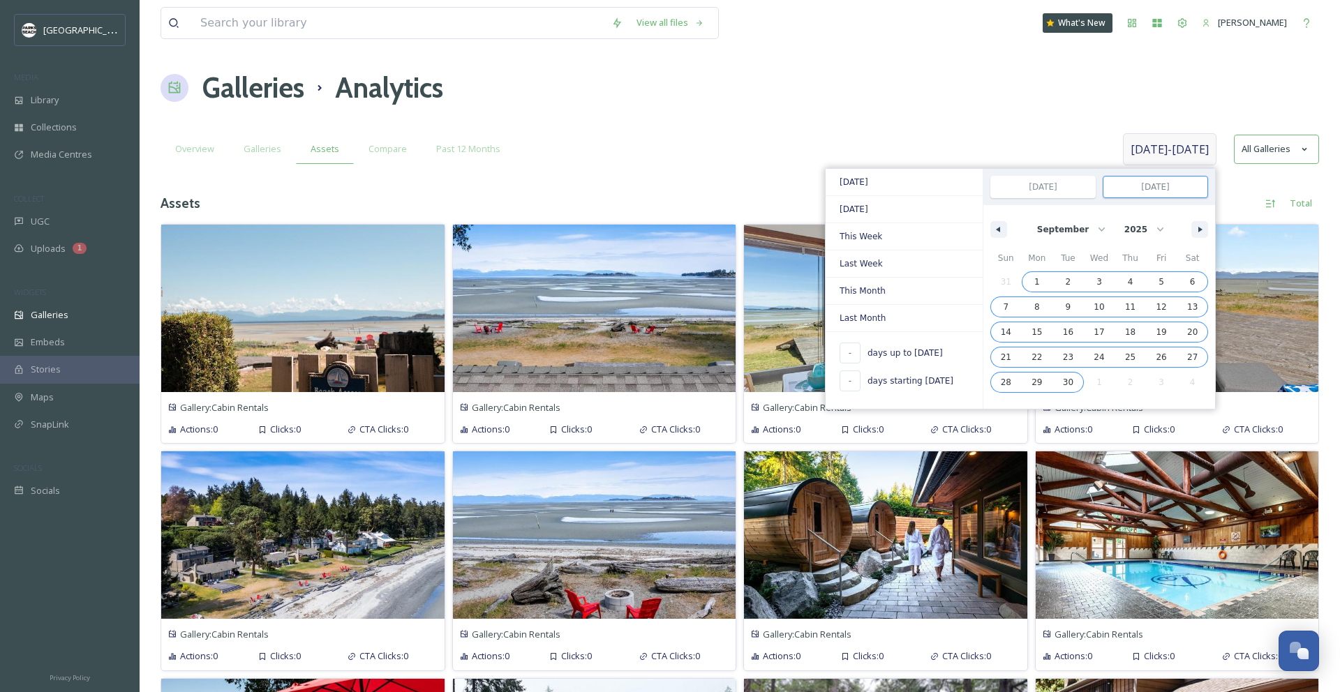
click at [1069, 383] on span "30" at bounding box center [1068, 382] width 10 height 25
type input "[DATE]"
select select "0"
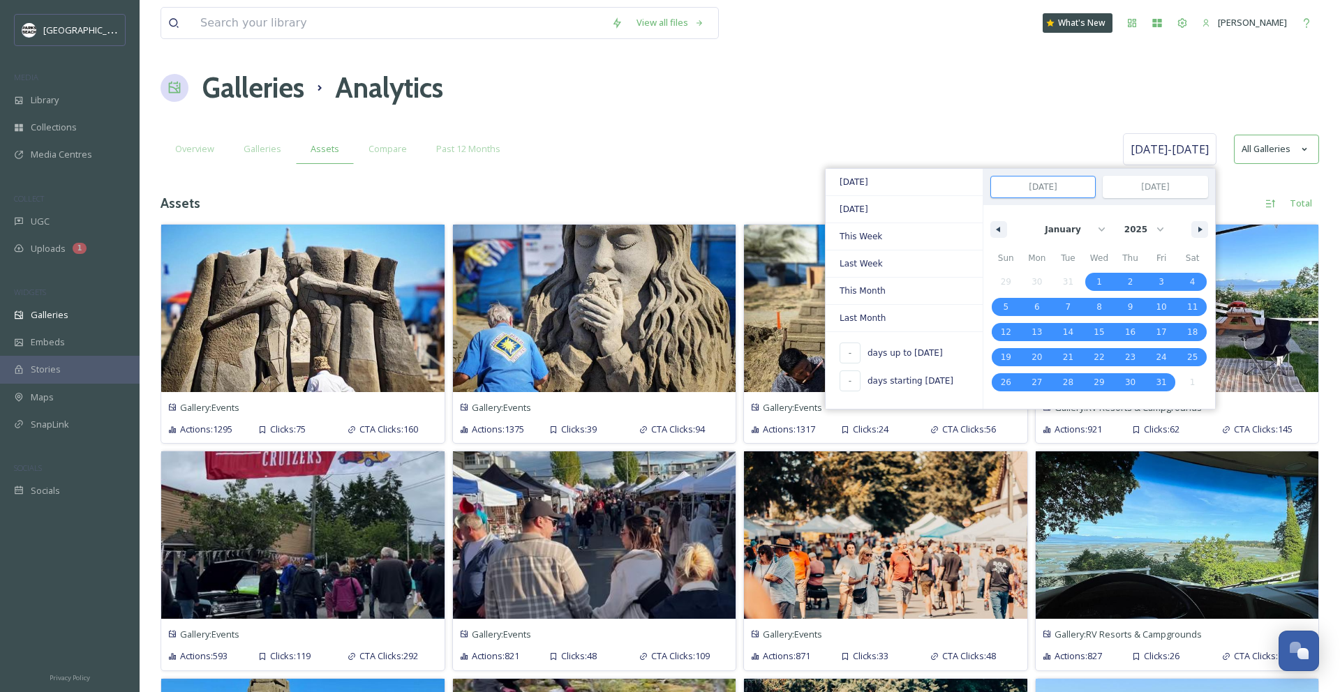
click at [892, 105] on div "Galleries Analytics" at bounding box center [740, 88] width 1159 height 42
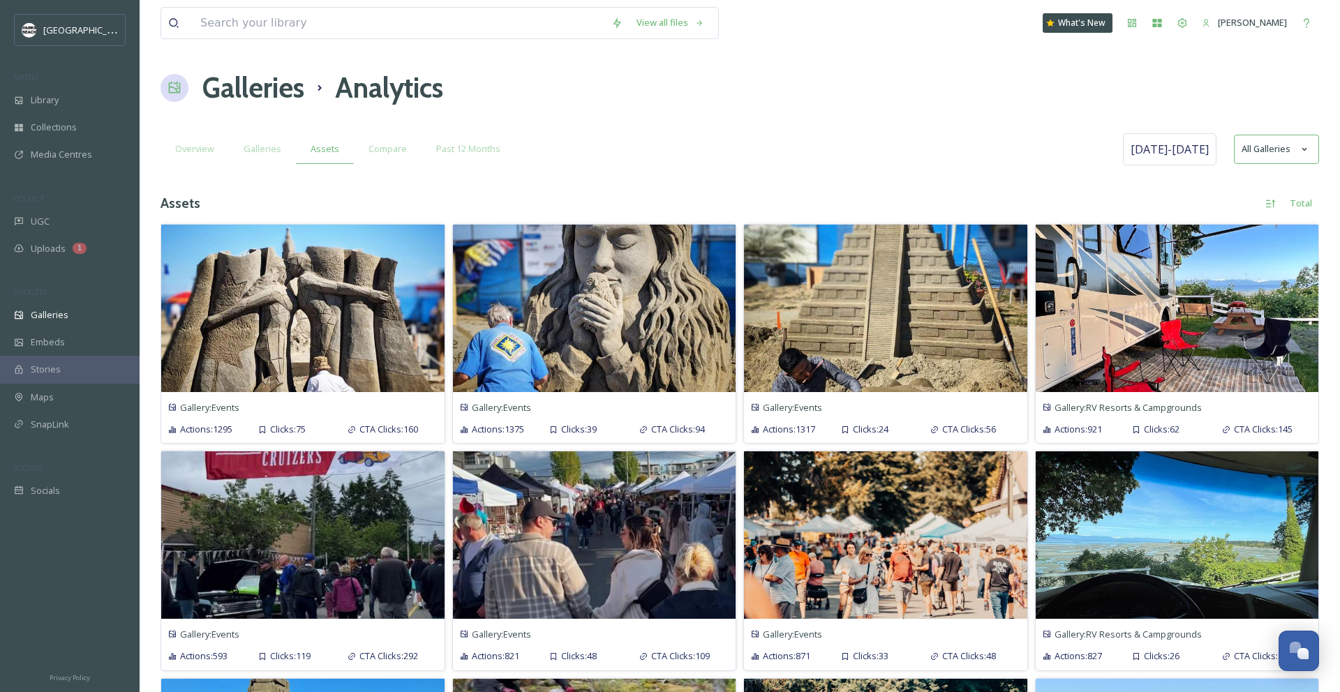
click at [1276, 142] on button "All Galleries" at bounding box center [1276, 149] width 85 height 29
click at [1048, 141] on div "Overview Galleries Assets Compare Past 12 Months" at bounding box center [640, 149] width 959 height 29
click at [1292, 199] on div "Total" at bounding box center [1301, 203] width 36 height 27
click at [1281, 229] on span "Total" at bounding box center [1280, 234] width 20 height 13
click at [876, 193] on div "Total" at bounding box center [1029, 203] width 579 height 27
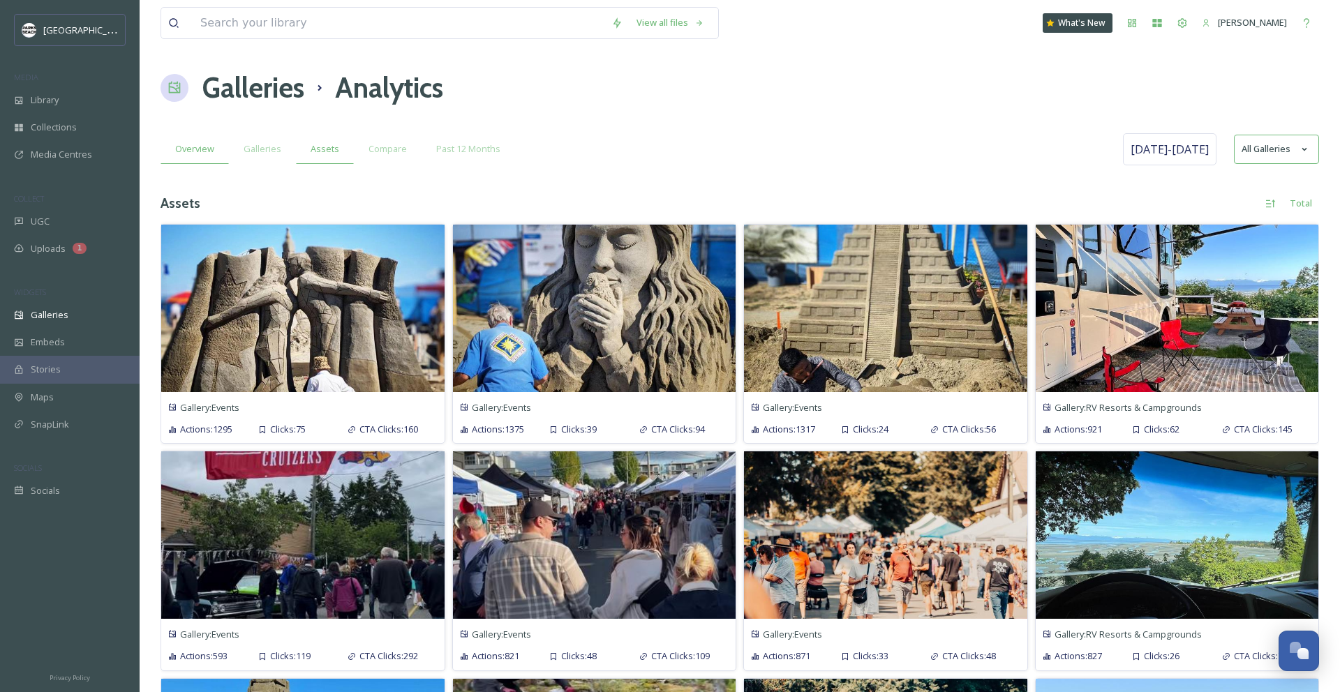
click at [204, 151] on span "Overview" at bounding box center [194, 148] width 39 height 13
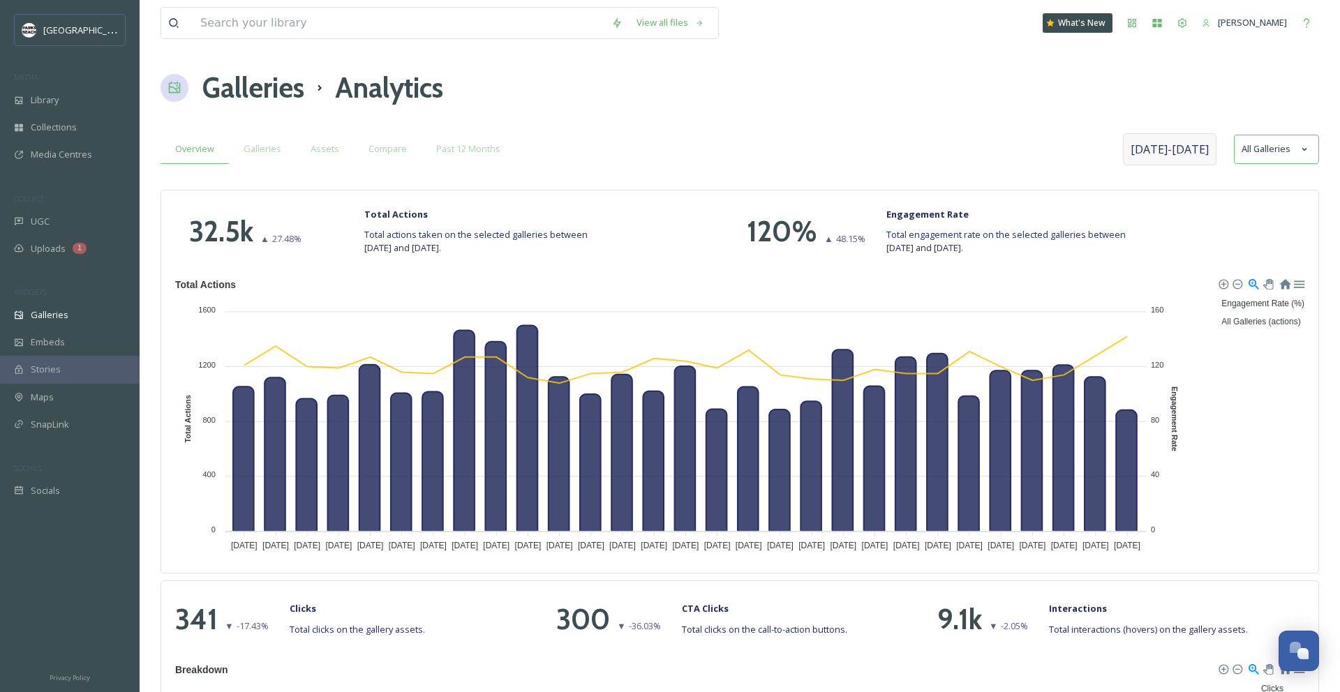
click at [1207, 141] on span "[DATE] - [DATE]" at bounding box center [1170, 149] width 78 height 17
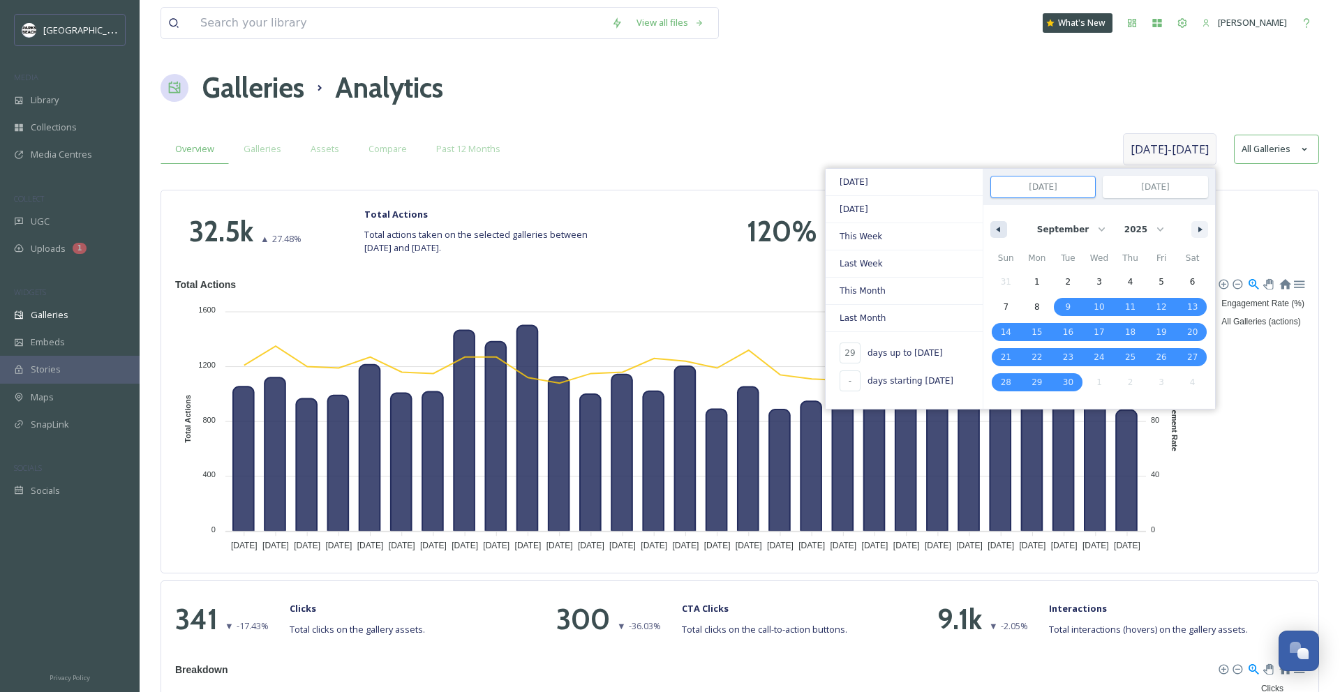
click at [996, 227] on icon "button" at bounding box center [996, 230] width 7 height 6
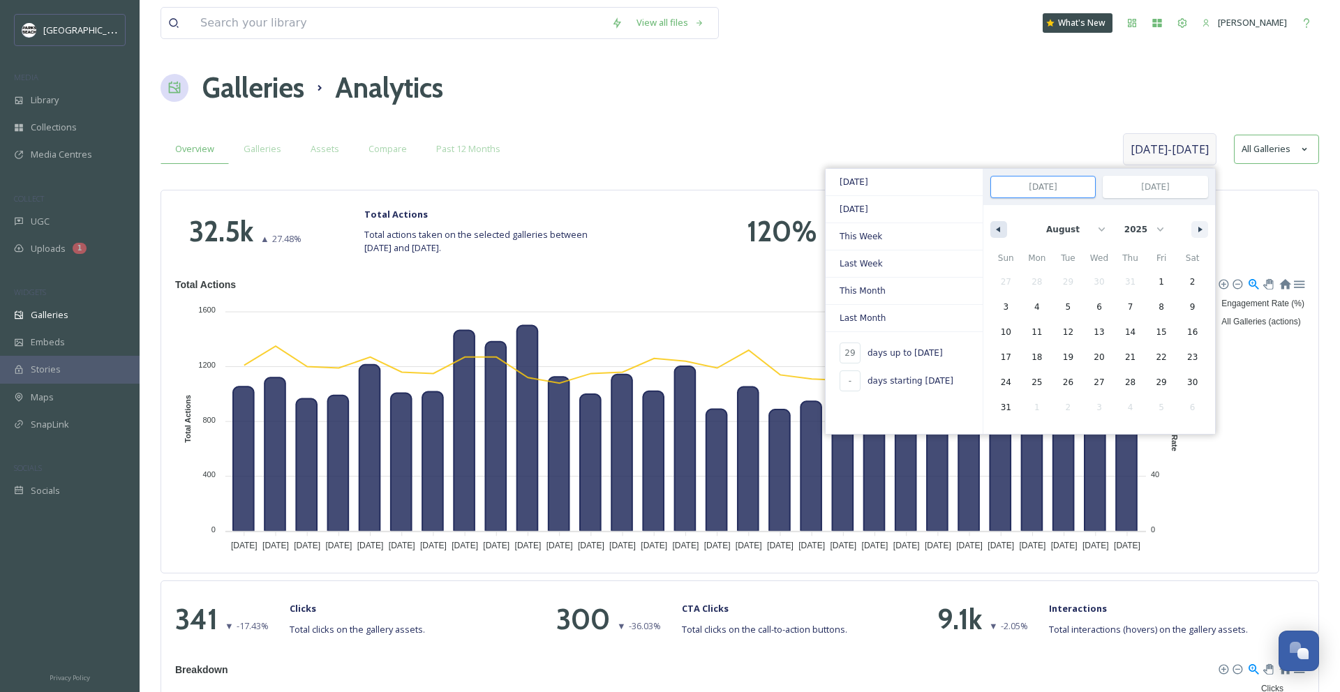
click at [996, 227] on icon "button" at bounding box center [996, 230] width 7 height 6
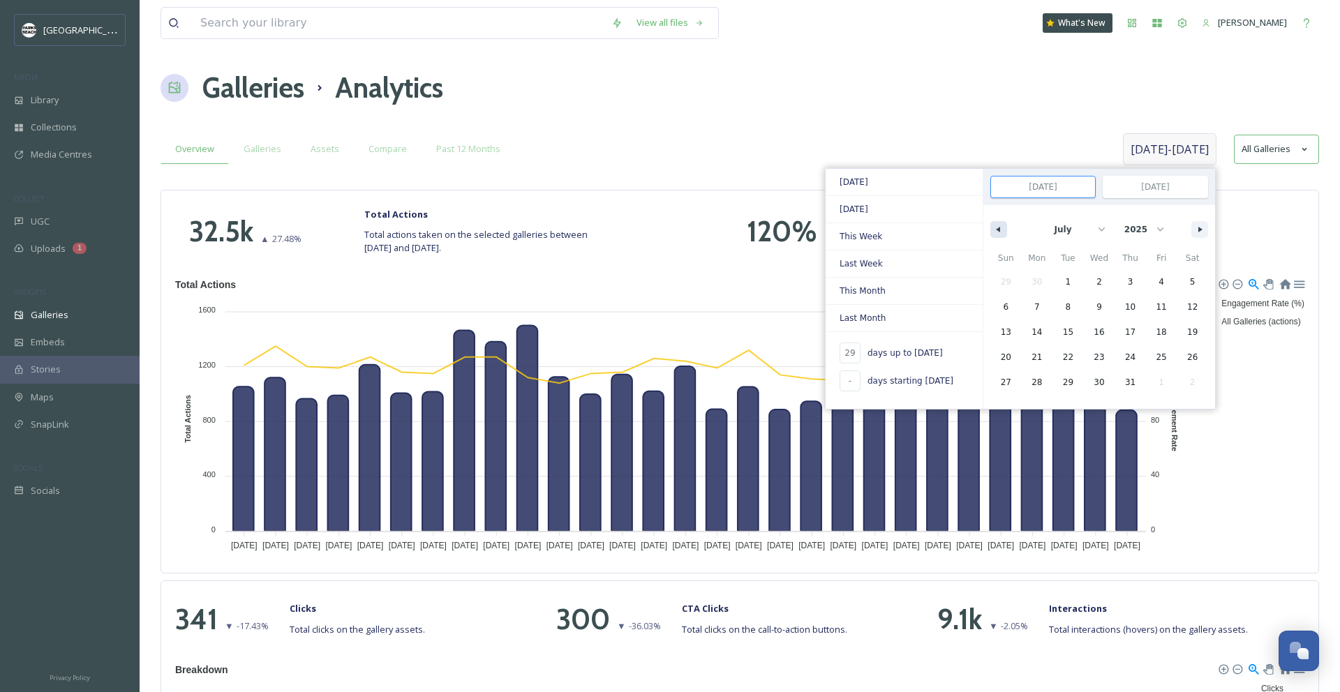
click at [996, 227] on icon "button" at bounding box center [996, 230] width 7 height 6
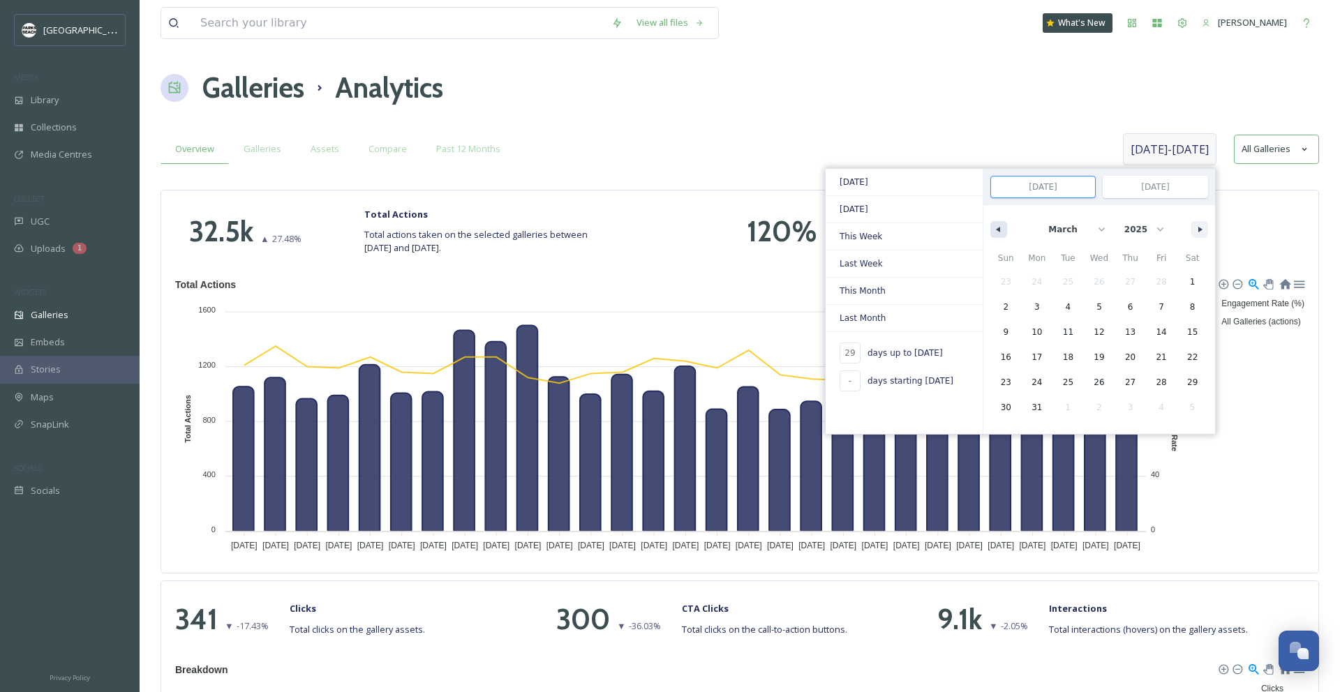
click at [996, 227] on icon "button" at bounding box center [996, 230] width 7 height 6
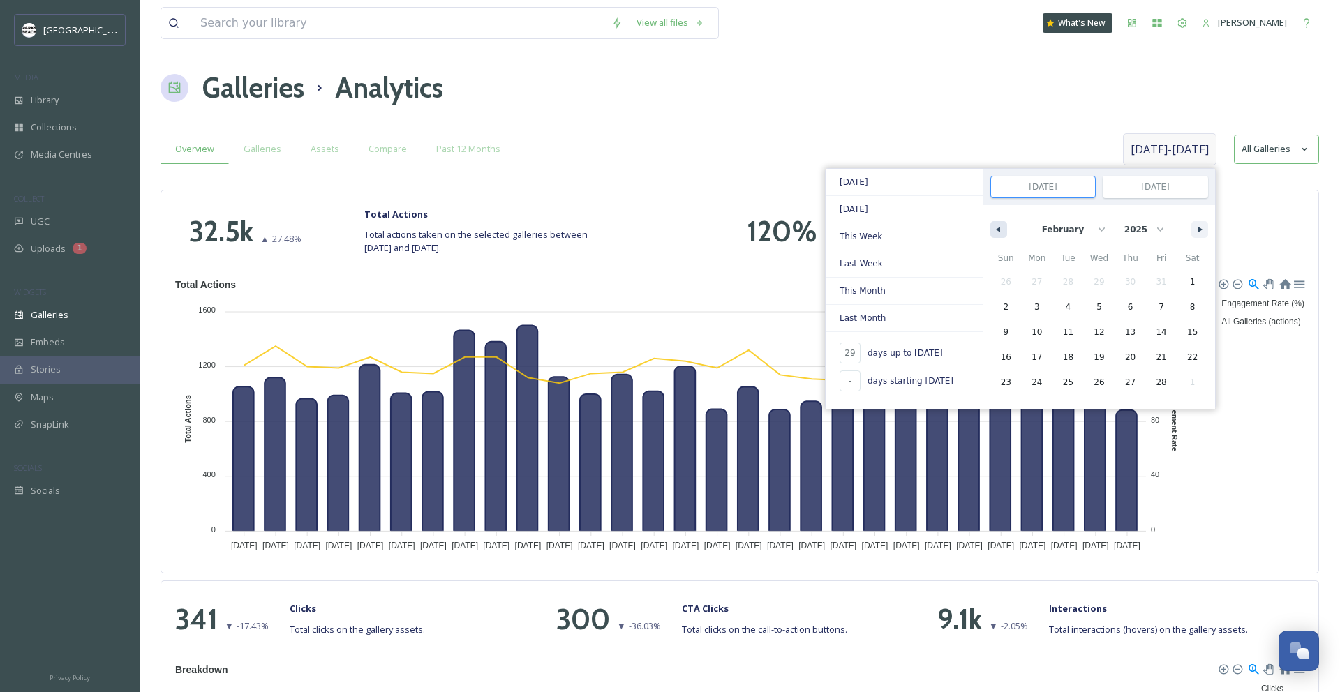
click at [997, 230] on icon "button" at bounding box center [996, 230] width 7 height 6
select select "0"
click at [1100, 279] on span "1" at bounding box center [1100, 281] width 6 height 25
type input "-"
type input "[DATE]"
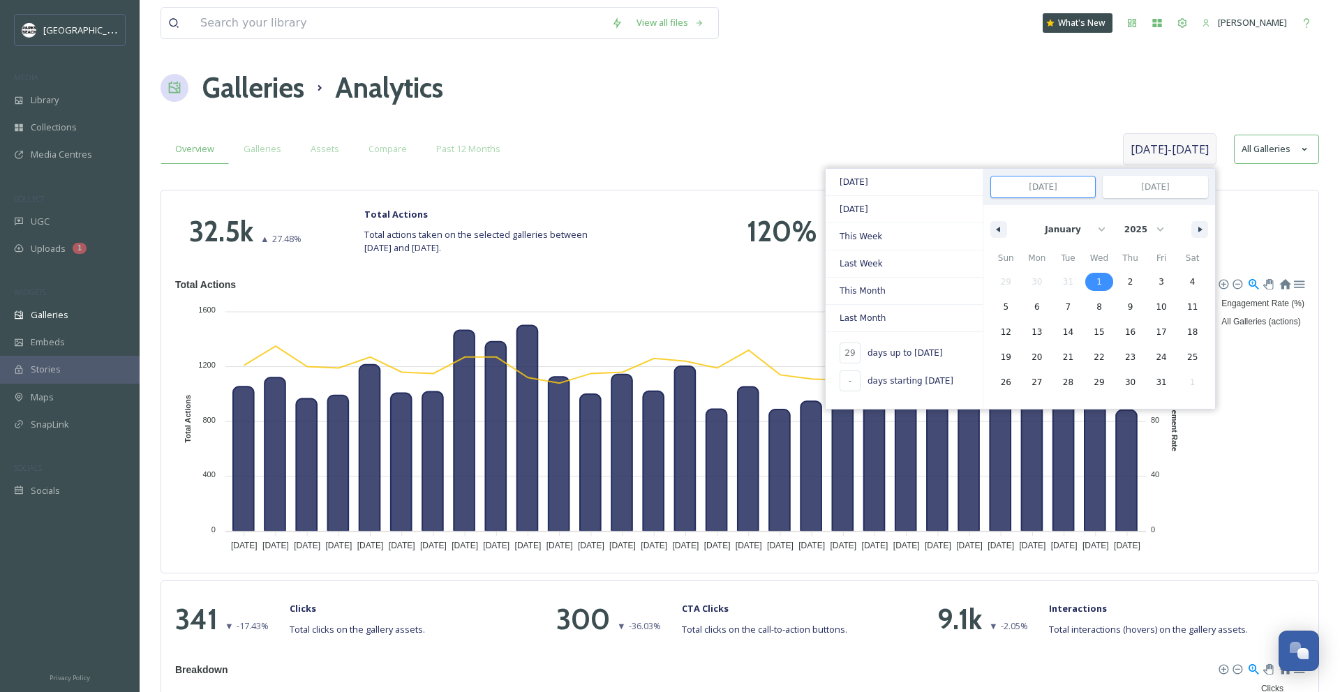
type input "[DATE]"
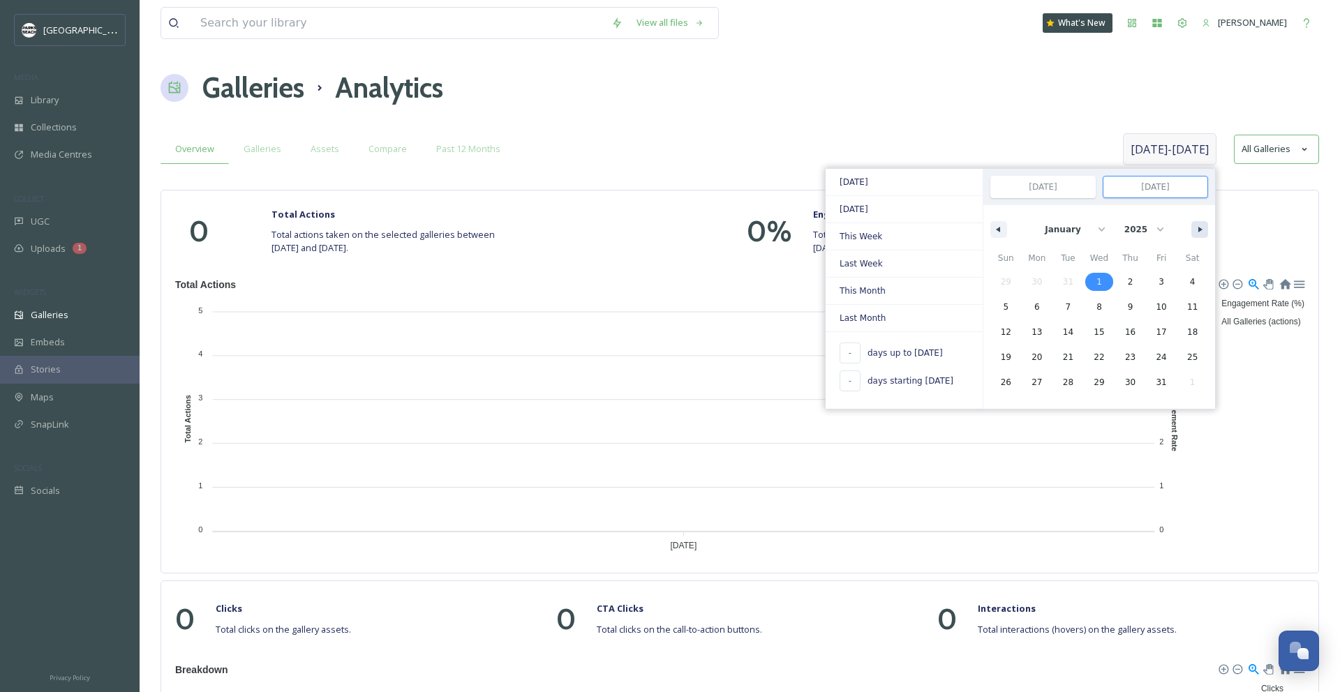
click at [1194, 225] on button "button" at bounding box center [1199, 229] width 17 height 17
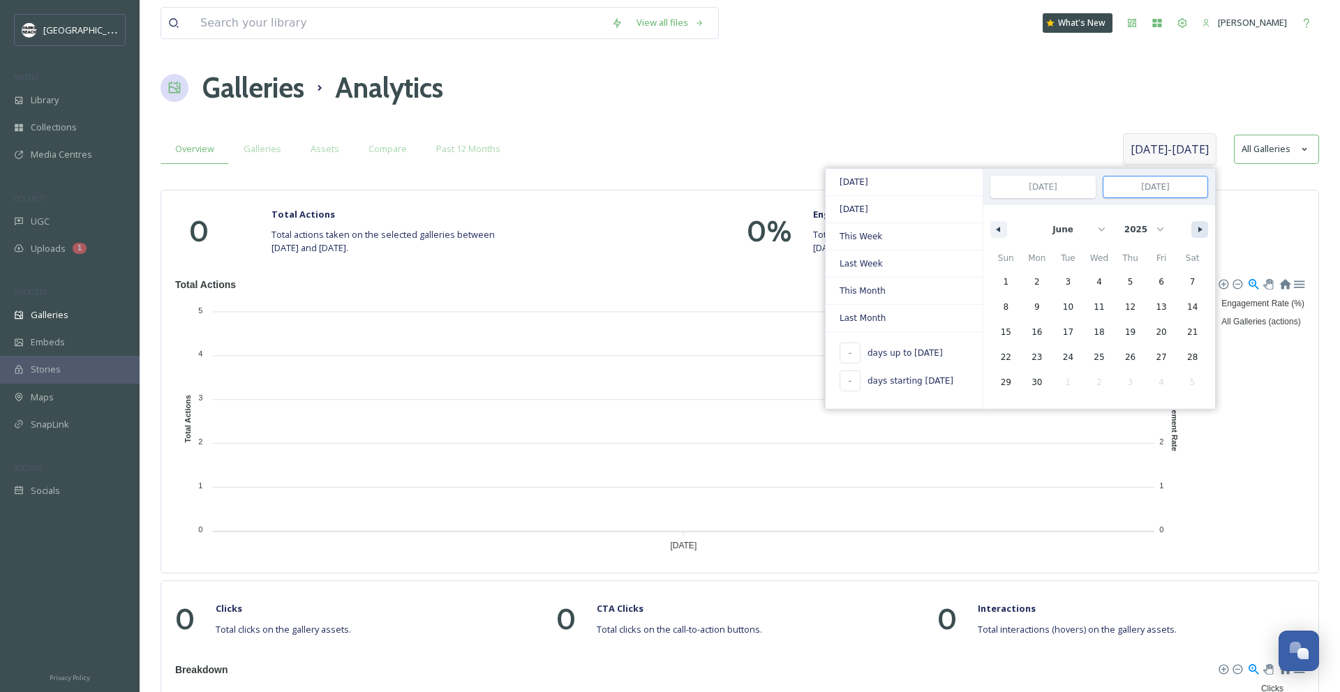
click at [1194, 225] on button "button" at bounding box center [1199, 229] width 17 height 17
click at [1193, 225] on button "button" at bounding box center [1199, 229] width 17 height 17
select select "8"
click at [1073, 378] on span "30" at bounding box center [1068, 382] width 10 height 25
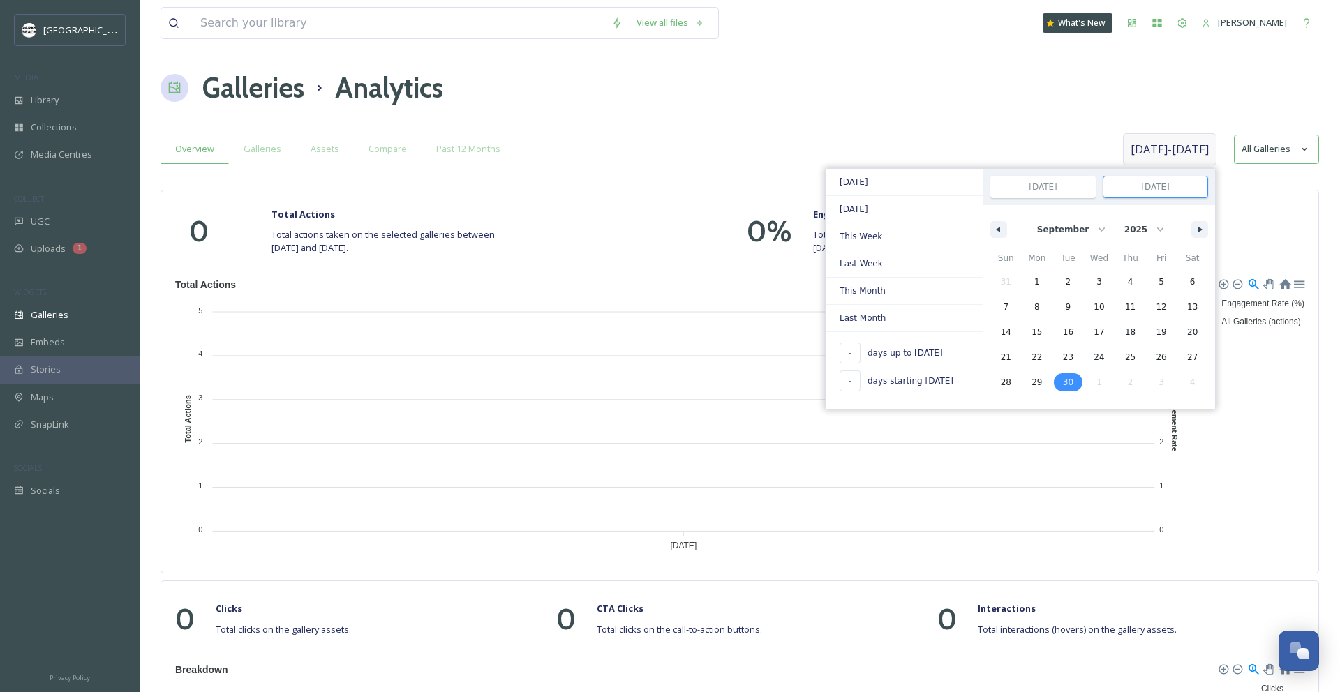
type input "[DATE]"
select select "0"
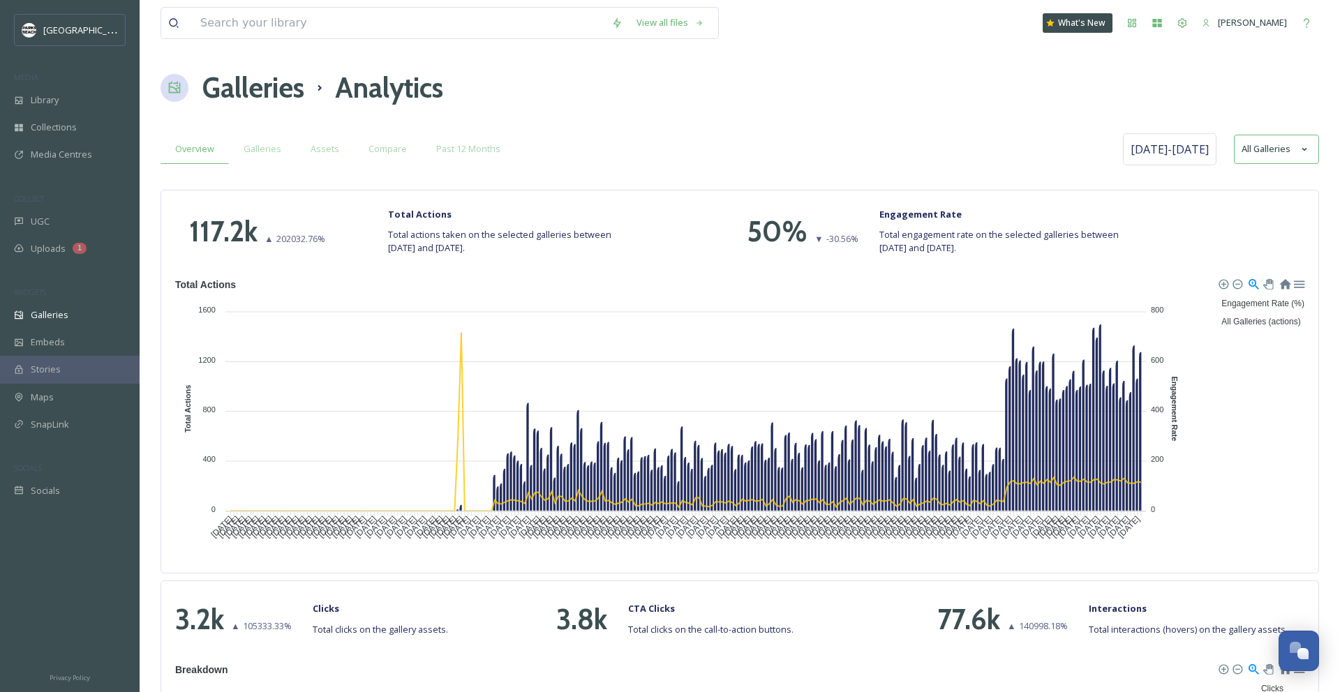
click at [626, 140] on div "Overview Galleries Assets Compare Past 12 Months" at bounding box center [640, 149] width 959 height 29
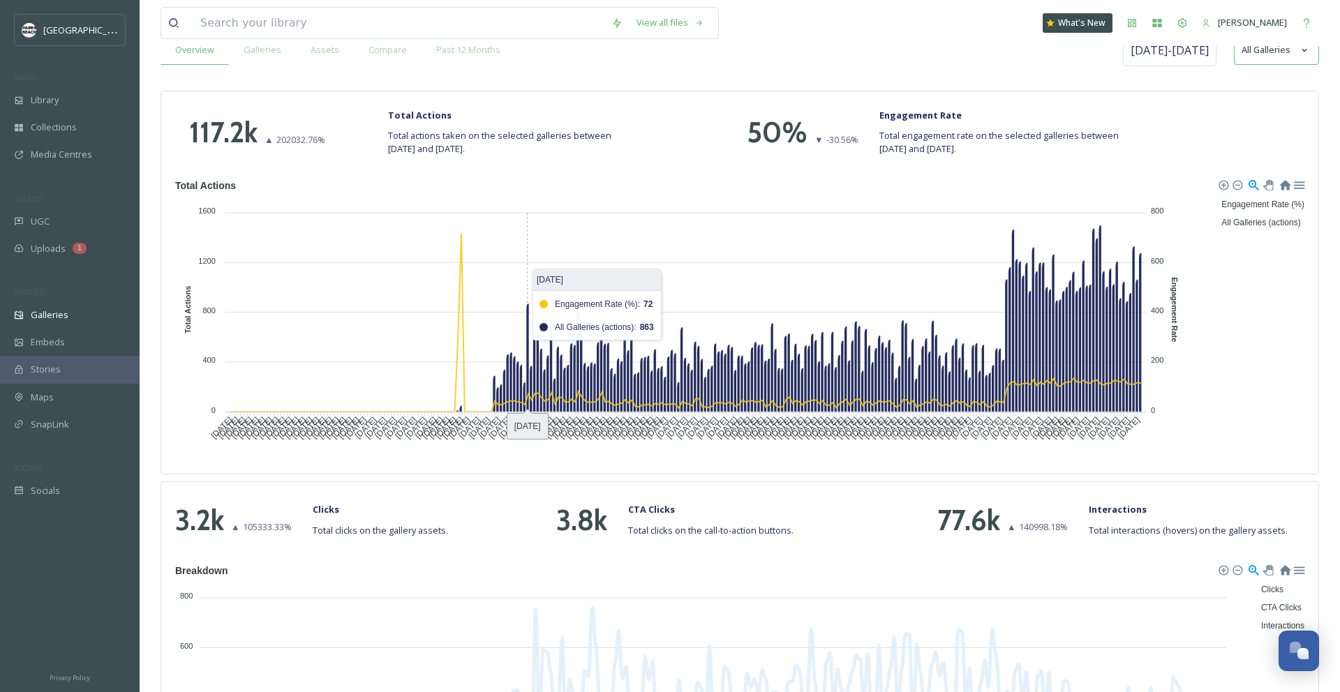
scroll to position [101, 0]
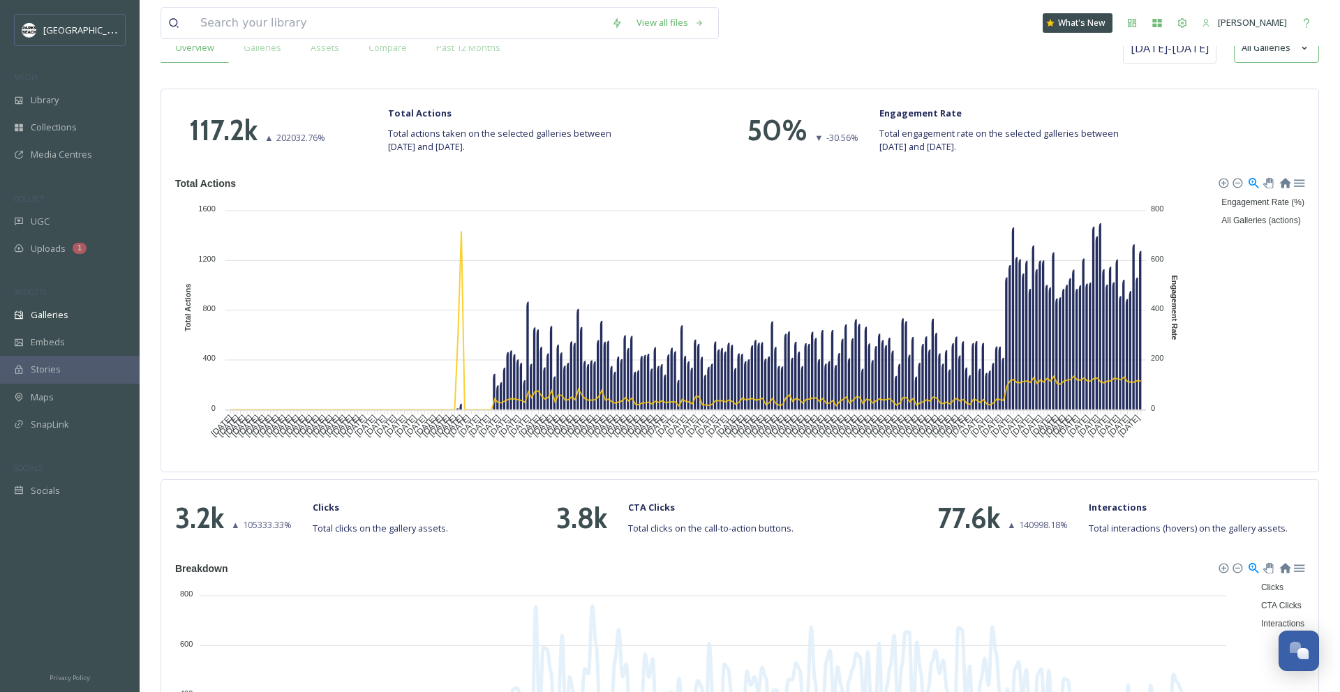
click at [235, 133] on h1 "117.2k" at bounding box center [223, 131] width 68 height 42
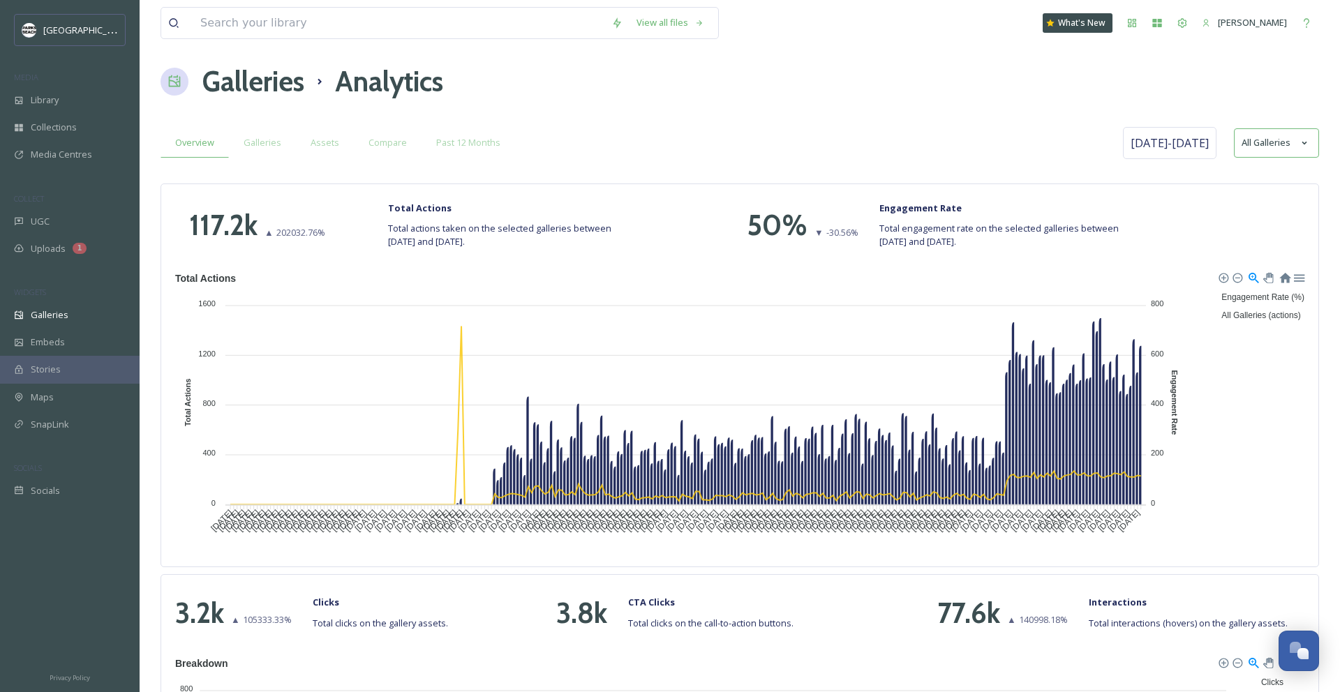
scroll to position [0, 0]
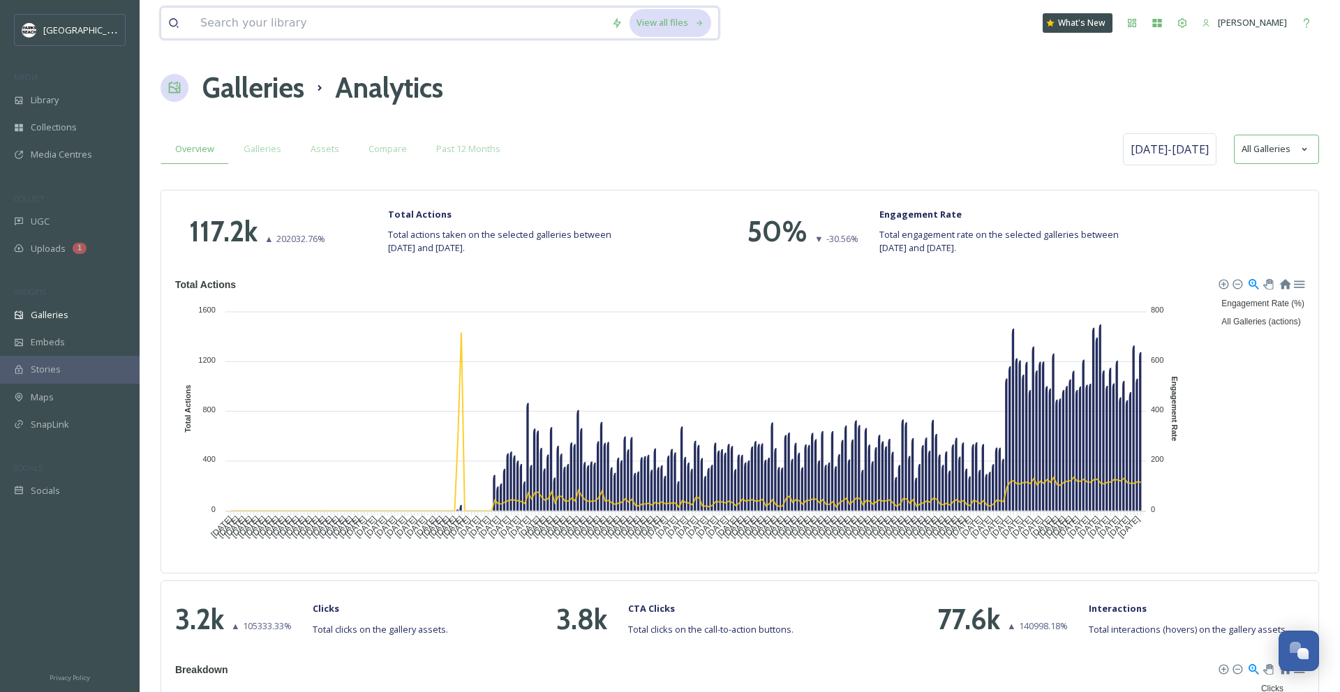
click at [689, 20] on div "View all files" at bounding box center [671, 22] width 82 height 27
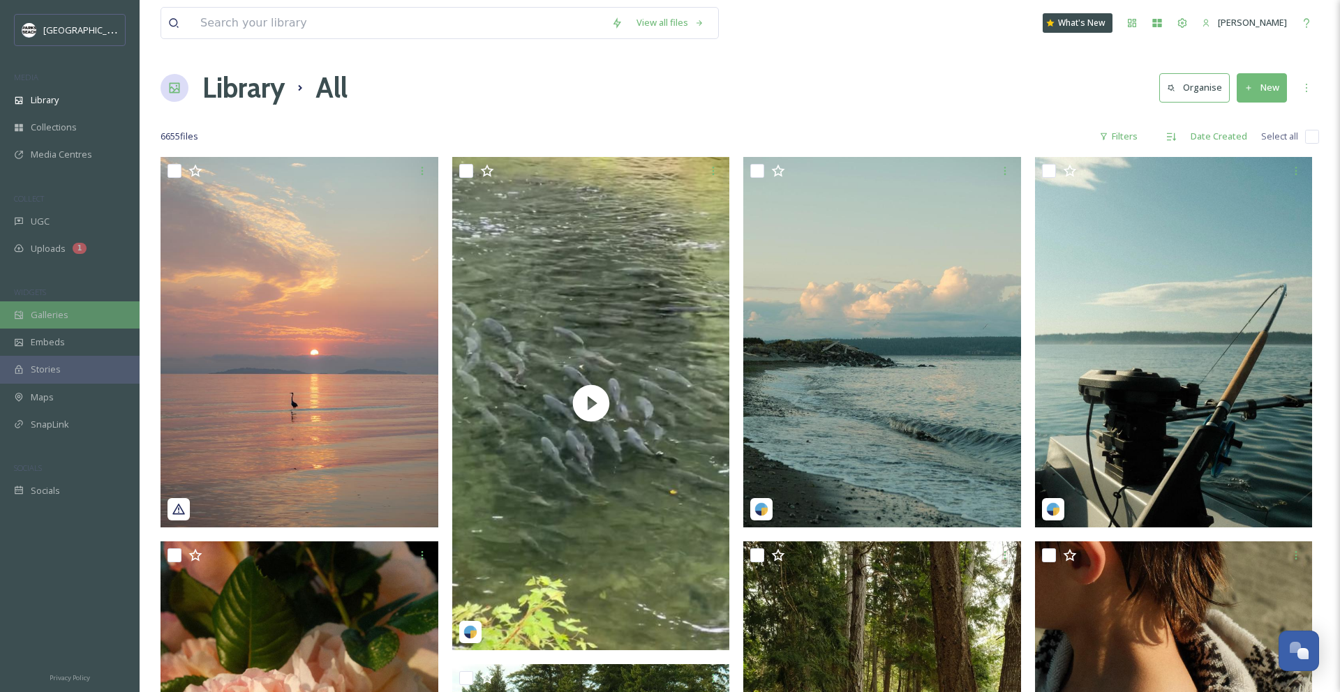
click at [65, 313] on span "Galleries" at bounding box center [50, 315] width 38 height 13
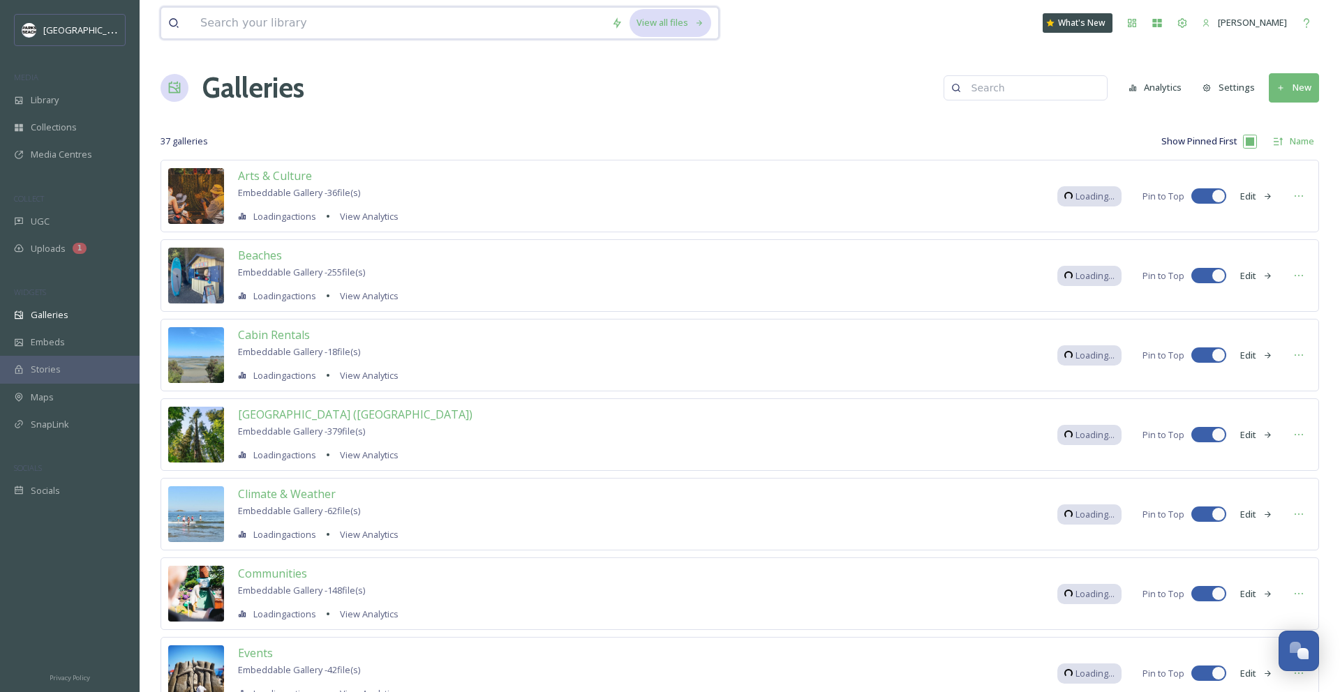
click at [694, 19] on div "View all files" at bounding box center [671, 22] width 82 height 27
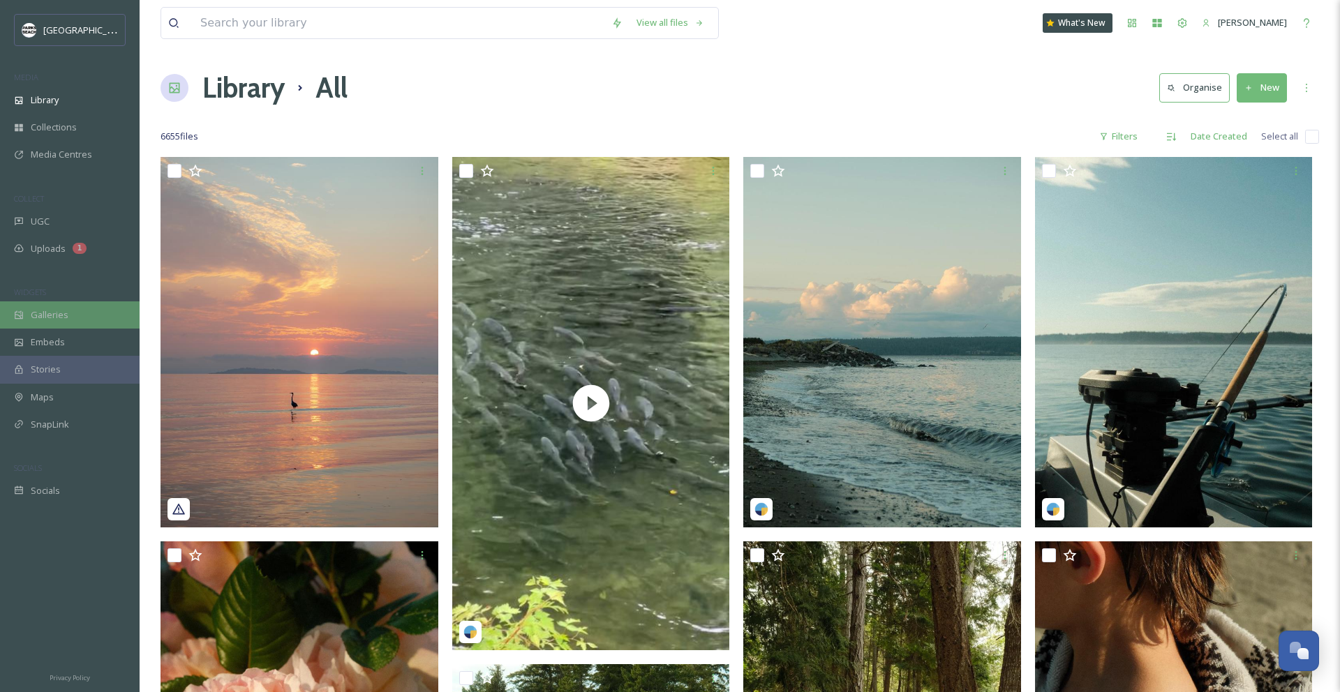
click at [31, 311] on span "Galleries" at bounding box center [50, 315] width 38 height 13
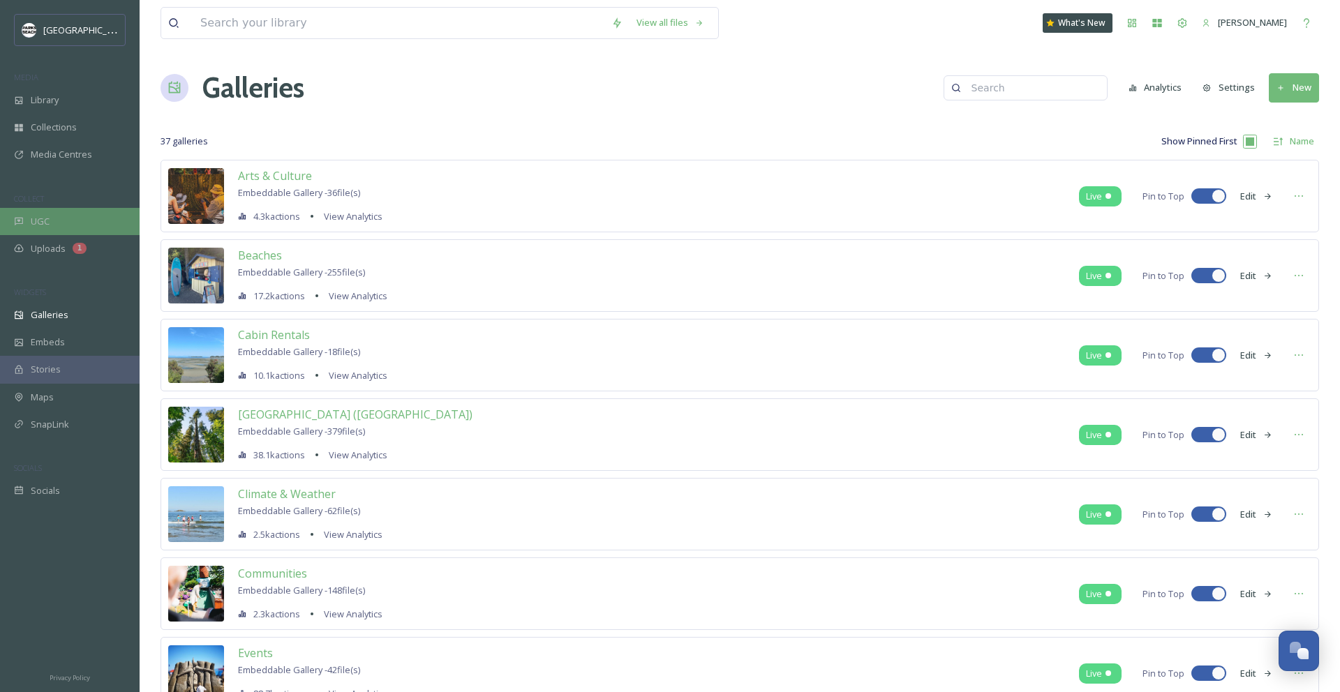
click at [61, 223] on div "UGC" at bounding box center [70, 221] width 140 height 27
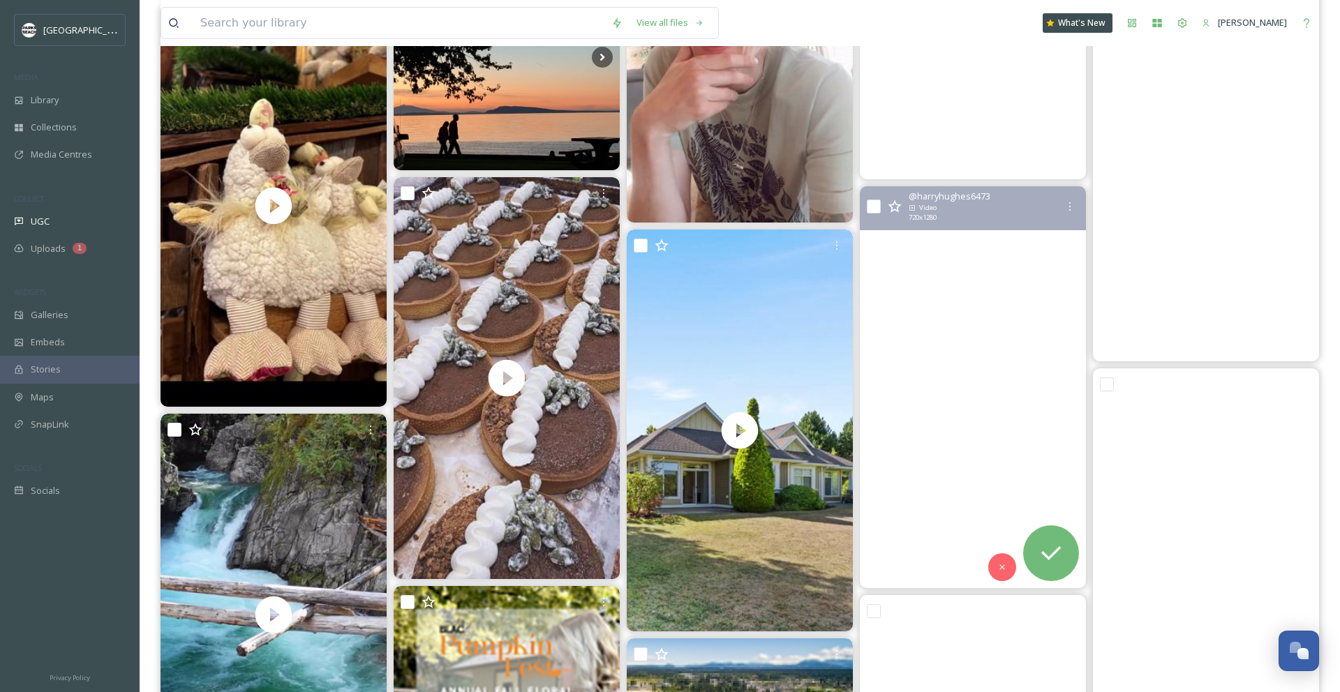
scroll to position [27275, 0]
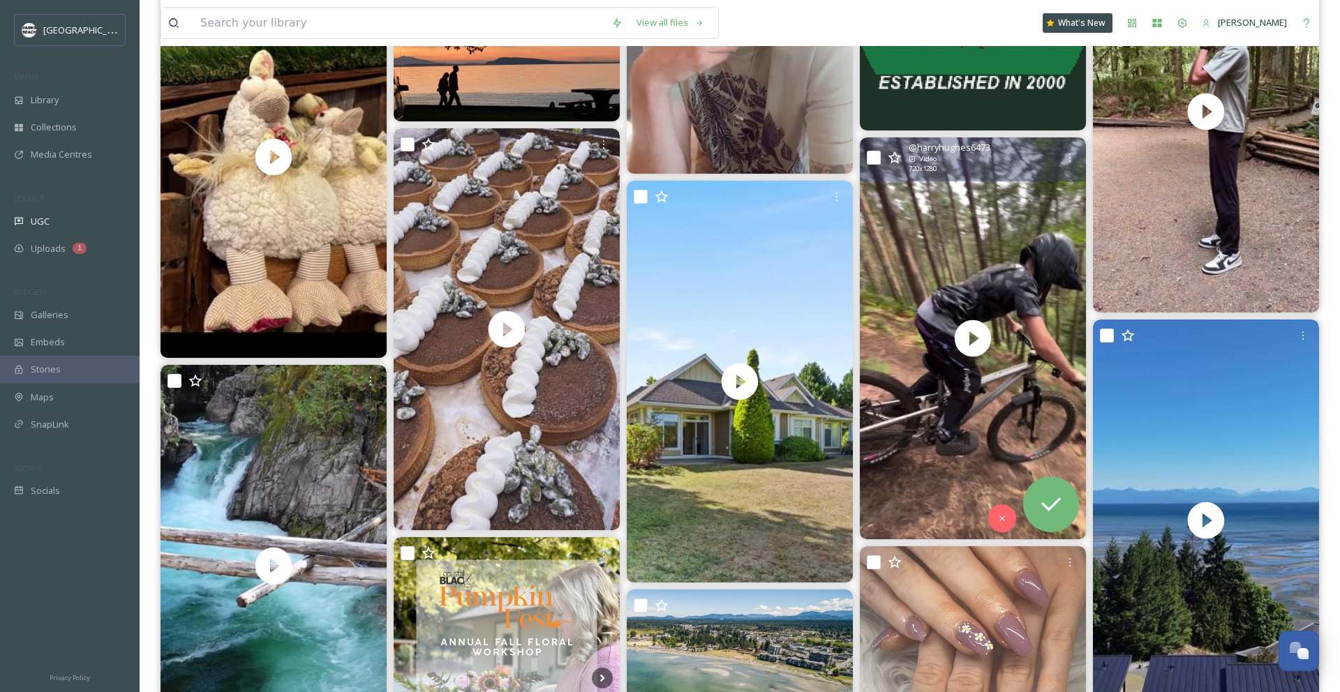
click at [980, 147] on span "@ harryhughes6473" at bounding box center [950, 147] width 82 height 13
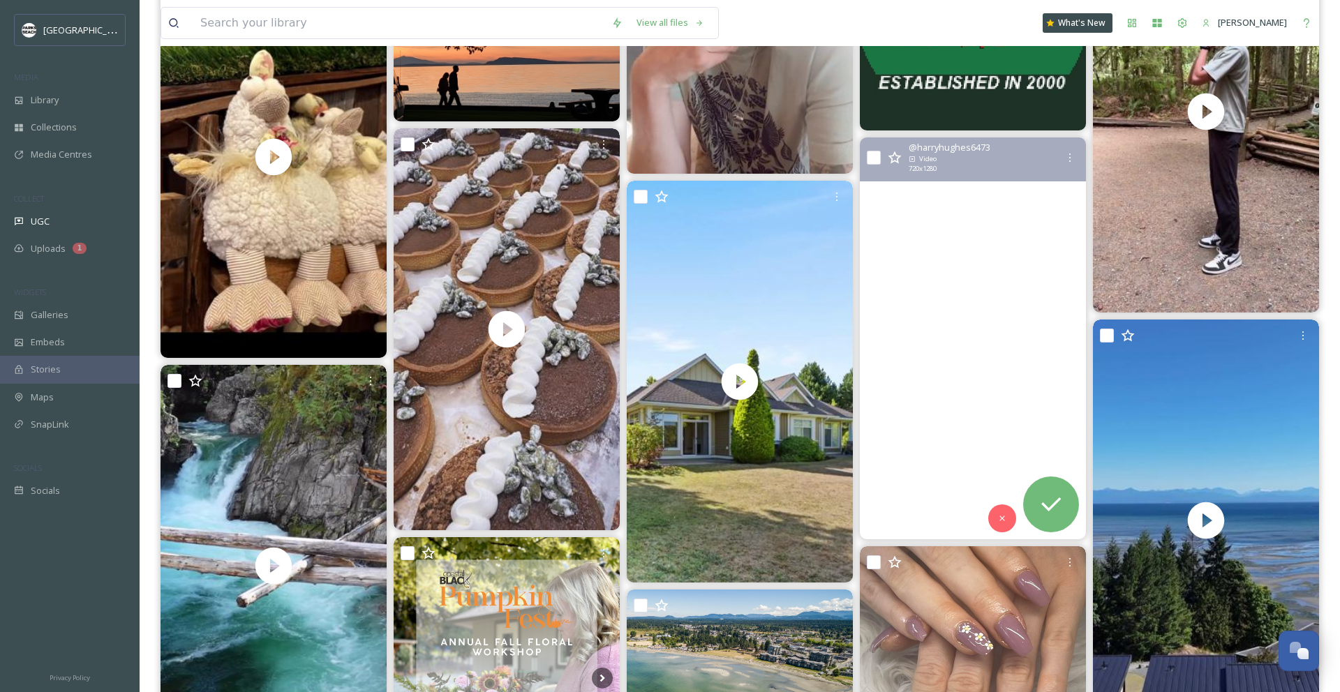
click at [962, 218] on video "Hopefully riding in 2 weeks🤞#troyleedesigns #giant #roadgap #table #5tenshoes #…" at bounding box center [973, 339] width 226 height 402
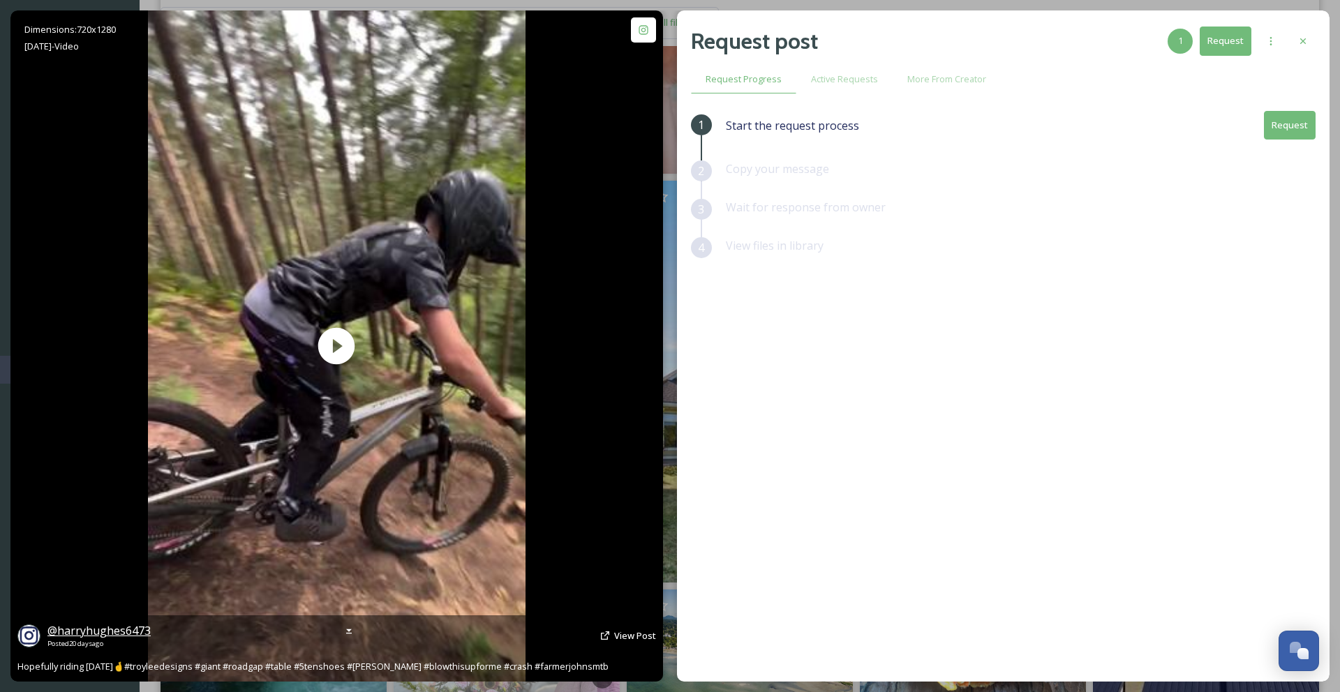
click at [77, 627] on span "@ harryhughes6473" at bounding box center [98, 630] width 103 height 15
